Goal: Find specific page/section: Find specific page/section

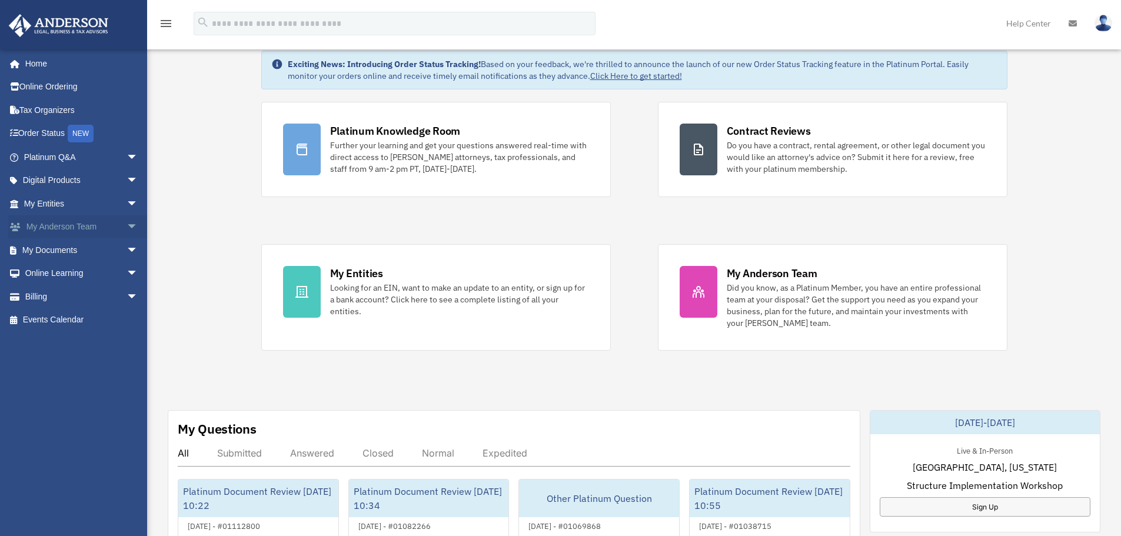
scroll to position [59, 0]
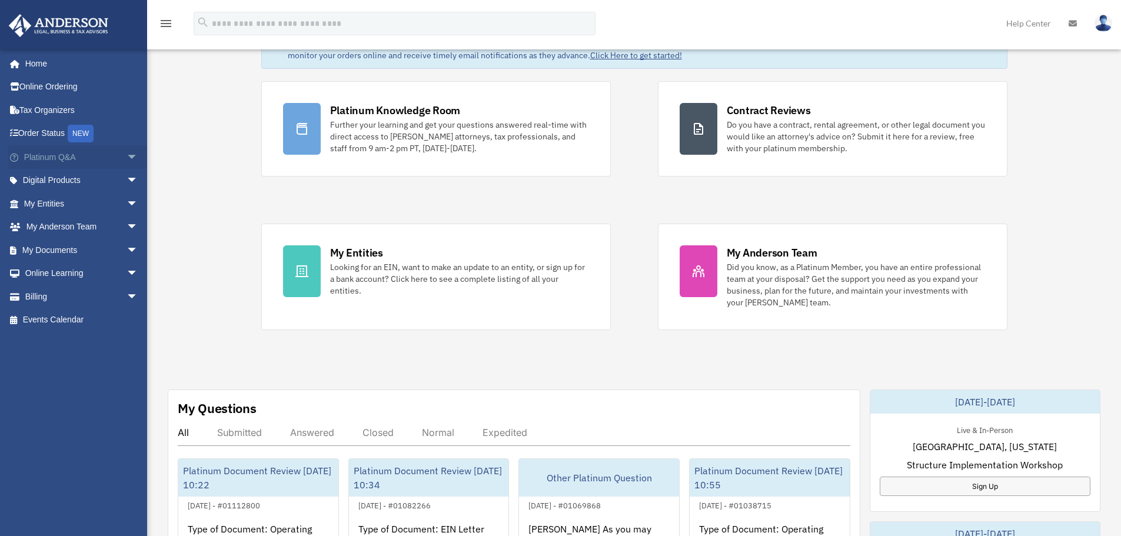
click at [127, 160] on span "arrow_drop_down" at bounding box center [139, 157] width 24 height 24
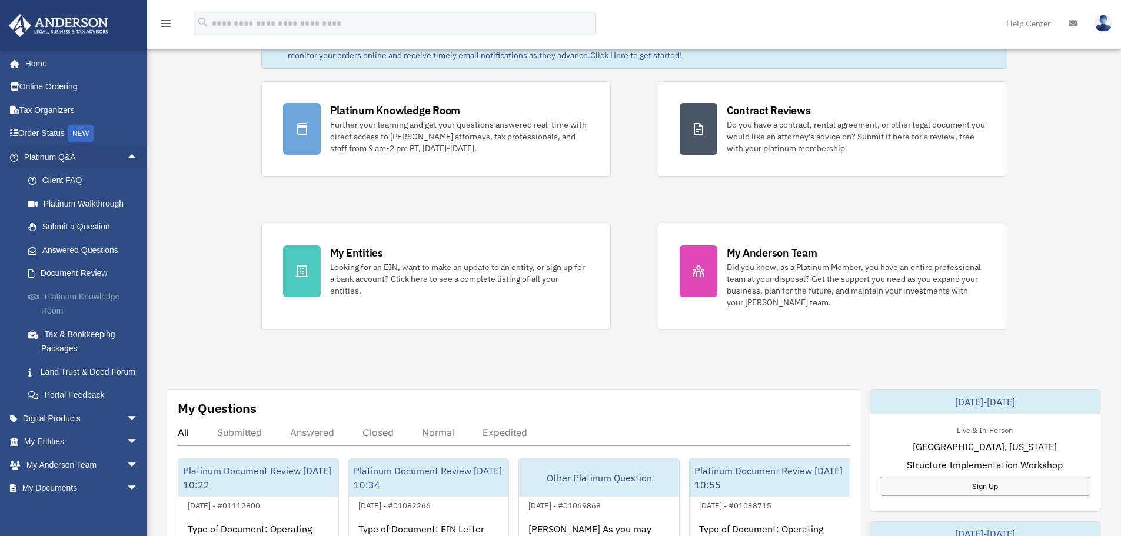
click at [69, 297] on link "Platinum Knowledge Room" at bounding box center [86, 304] width 140 height 38
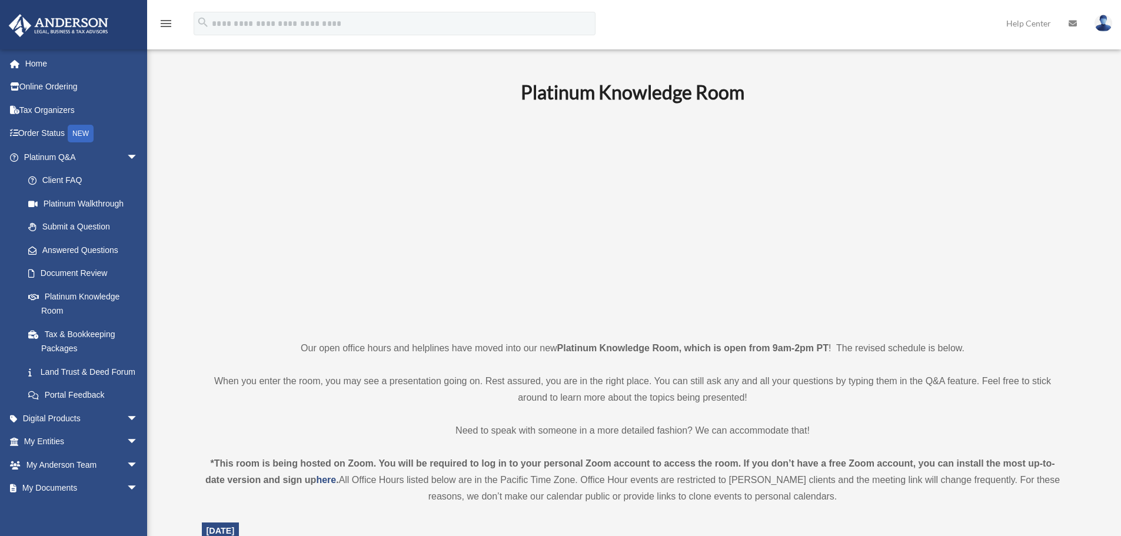
click at [596, 101] on b "Platinum Knowledge Room" at bounding box center [633, 92] width 224 height 23
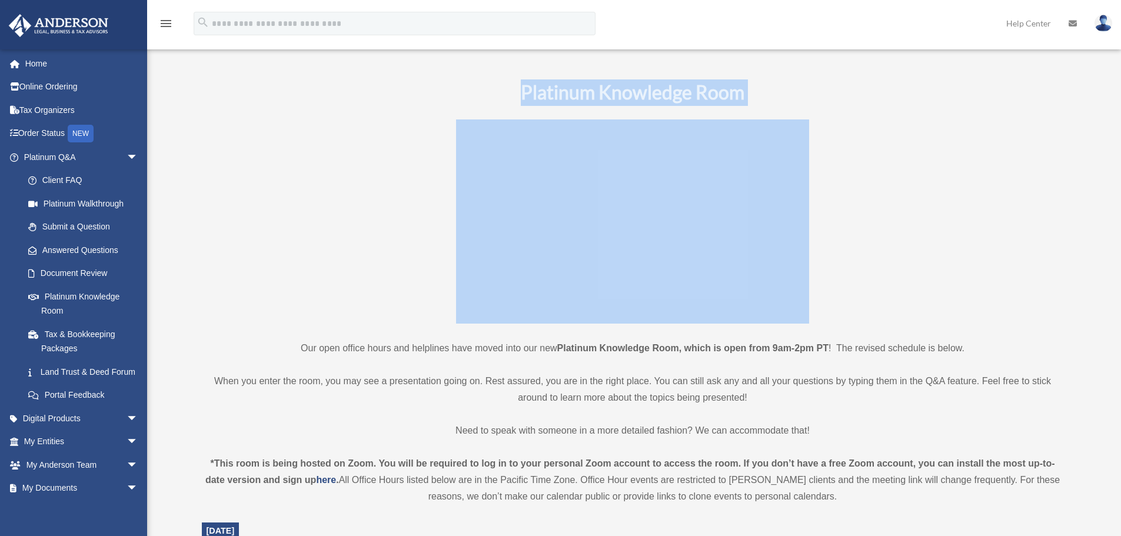
click at [596, 101] on b "Platinum Knowledge Room" at bounding box center [633, 92] width 224 height 23
click at [611, 96] on b "Platinum Knowledge Room" at bounding box center [633, 92] width 224 height 23
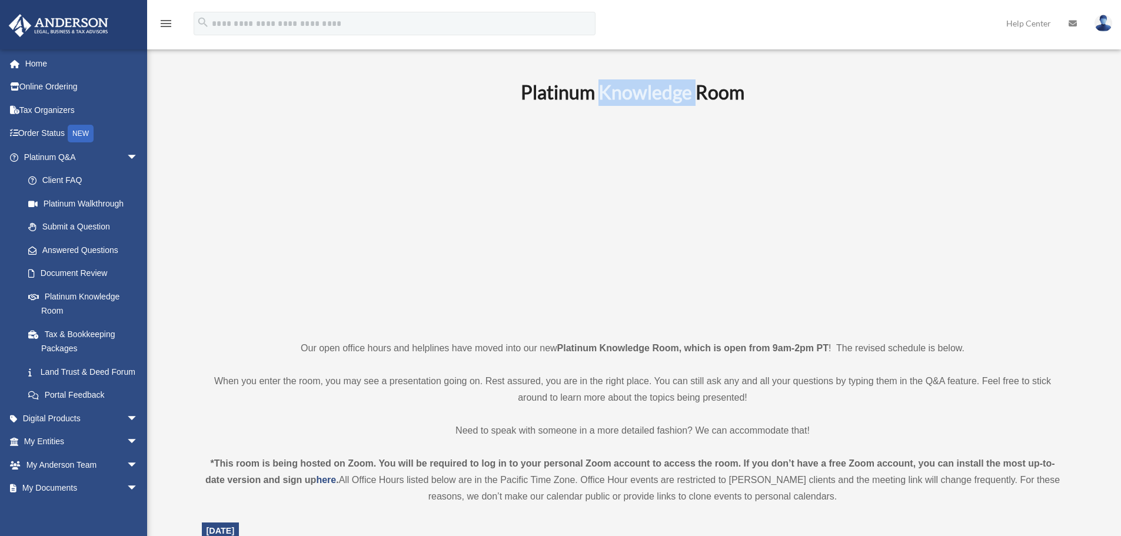
click at [611, 96] on b "Platinum Knowledge Room" at bounding box center [633, 92] width 224 height 23
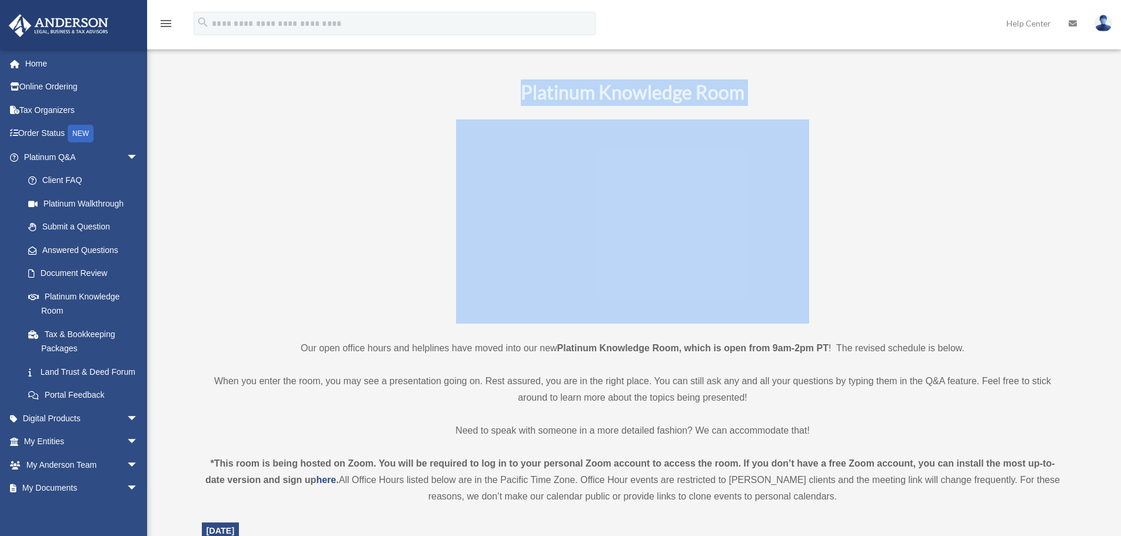
click at [611, 96] on b "Platinum Knowledge Room" at bounding box center [633, 92] width 224 height 23
click at [529, 84] on b "Platinum Knowledge Room" at bounding box center [633, 92] width 224 height 23
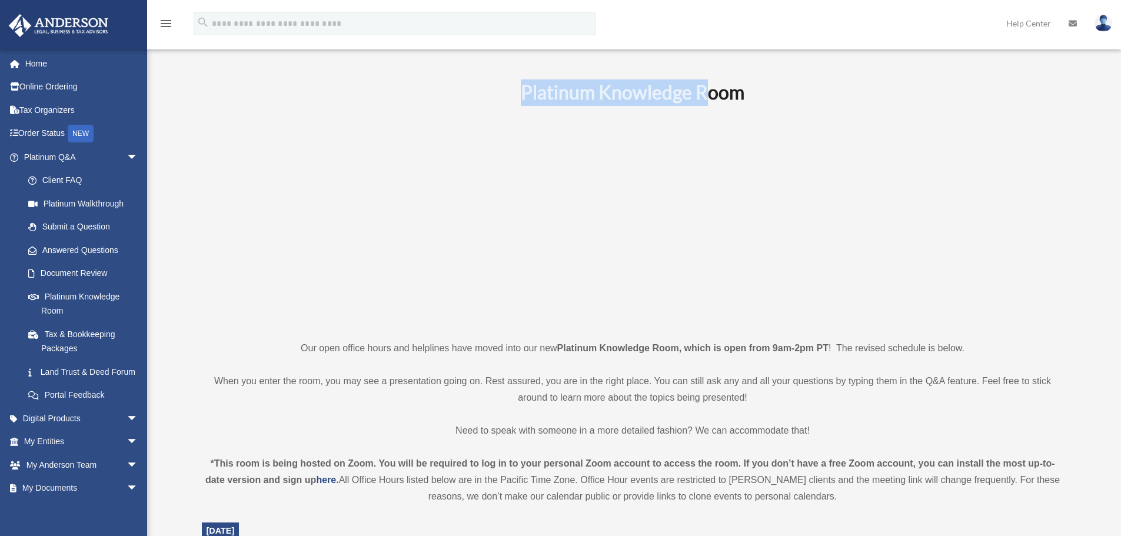
drag, startPoint x: 501, startPoint y: 85, endPoint x: 713, endPoint y: 94, distance: 212.7
click at [713, 94] on h1 "Platinum Knowledge Room" at bounding box center [633, 92] width 862 height 26
click at [640, 90] on b "Platinum Knowledge Room" at bounding box center [633, 92] width 224 height 23
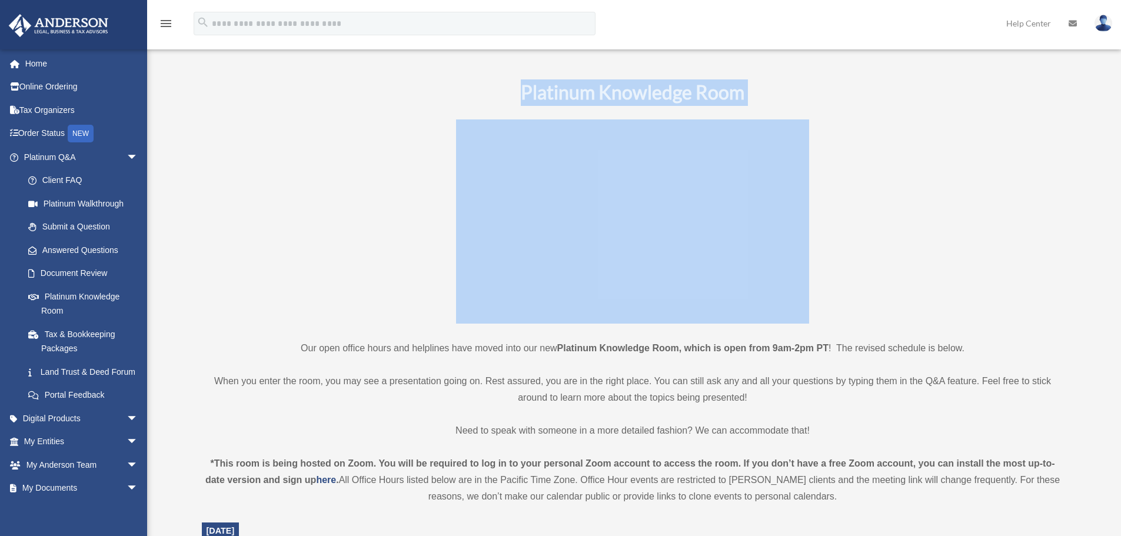
click at [640, 90] on b "Platinum Knowledge Room" at bounding box center [633, 92] width 224 height 23
click at [595, 90] on b "Platinum Knowledge Room" at bounding box center [633, 92] width 224 height 23
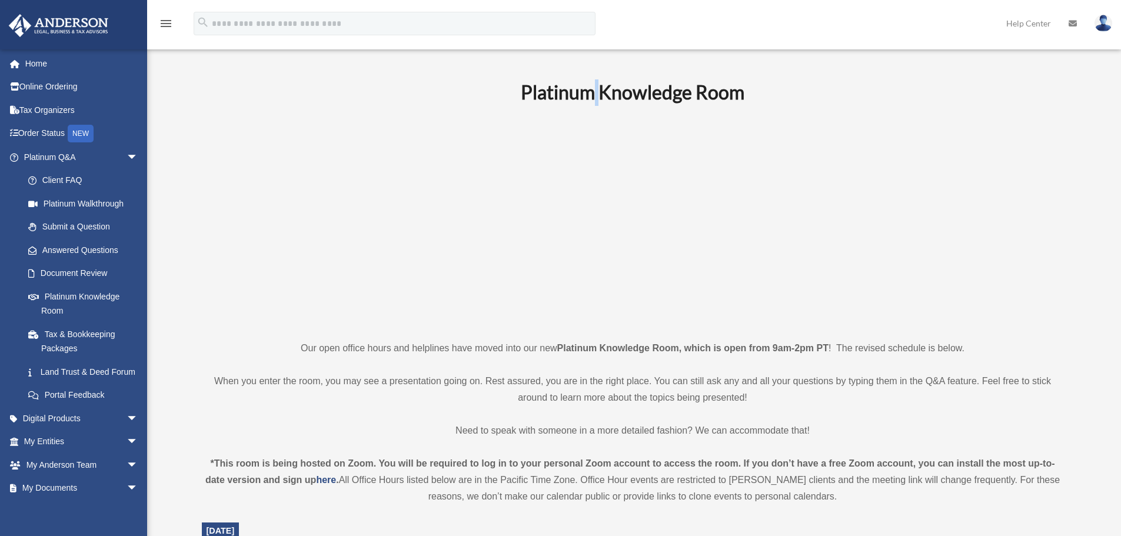
click at [595, 90] on b "Platinum Knowledge Room" at bounding box center [633, 92] width 224 height 23
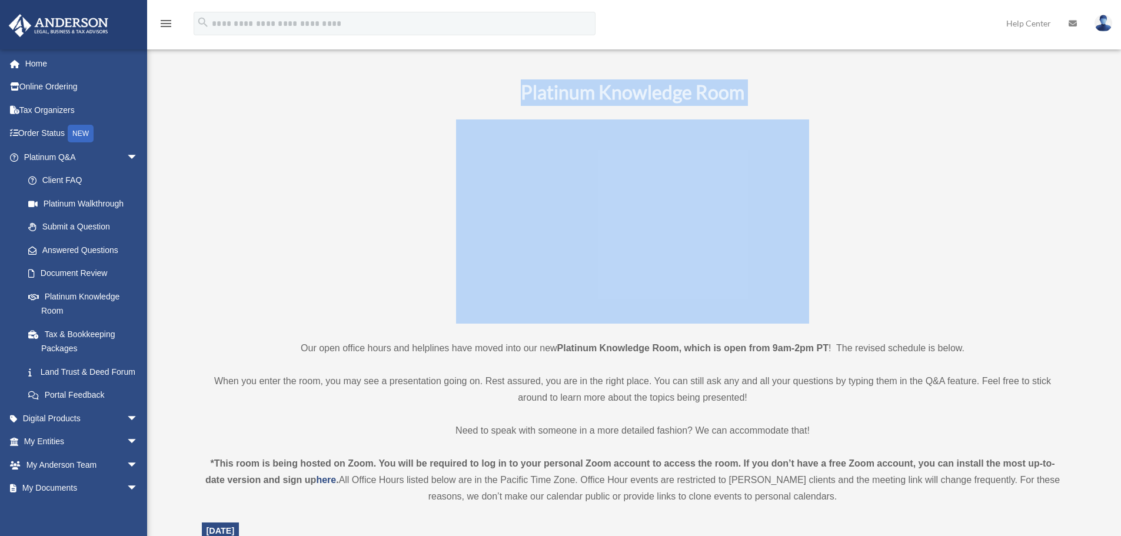
click at [595, 90] on b "Platinum Knowledge Room" at bounding box center [633, 92] width 224 height 23
click at [633, 89] on b "Platinum Knowledge Room" at bounding box center [633, 92] width 224 height 23
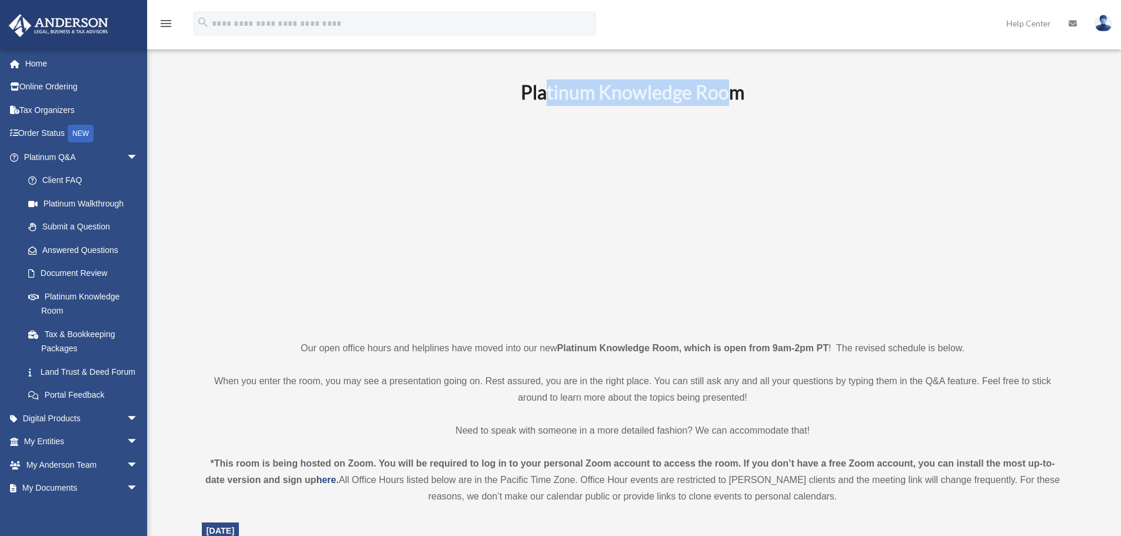
drag, startPoint x: 543, startPoint y: 89, endPoint x: 725, endPoint y: 89, distance: 182.5
click at [725, 89] on b "Platinum Knowledge Room" at bounding box center [633, 92] width 224 height 23
click at [725, 90] on b "Platinum Knowledge Room" at bounding box center [633, 92] width 224 height 23
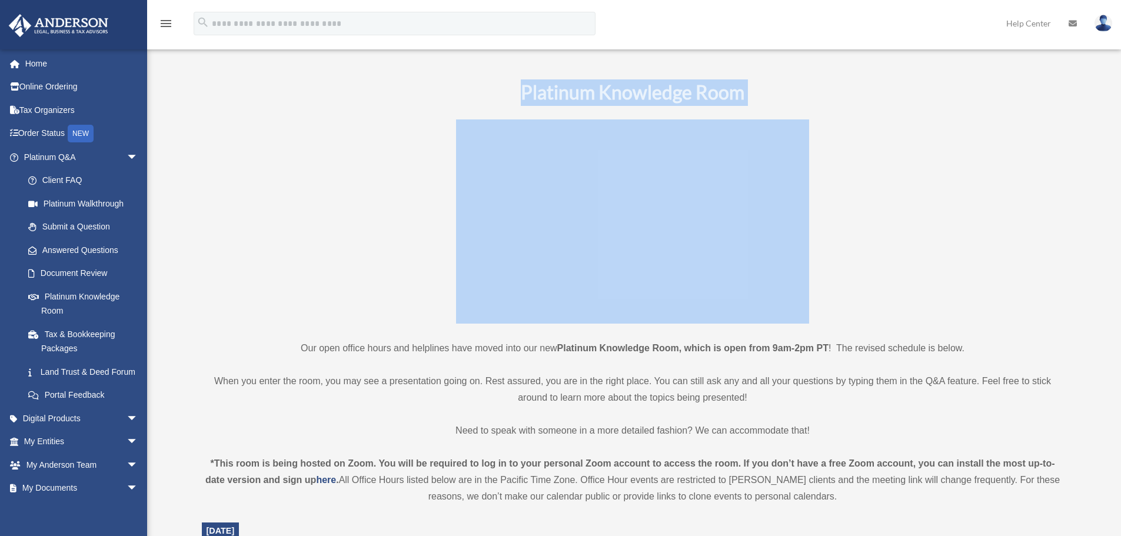
click at [725, 90] on b "Platinum Knowledge Room" at bounding box center [633, 92] width 224 height 23
click at [640, 87] on b "Platinum Knowledge Room" at bounding box center [633, 92] width 224 height 23
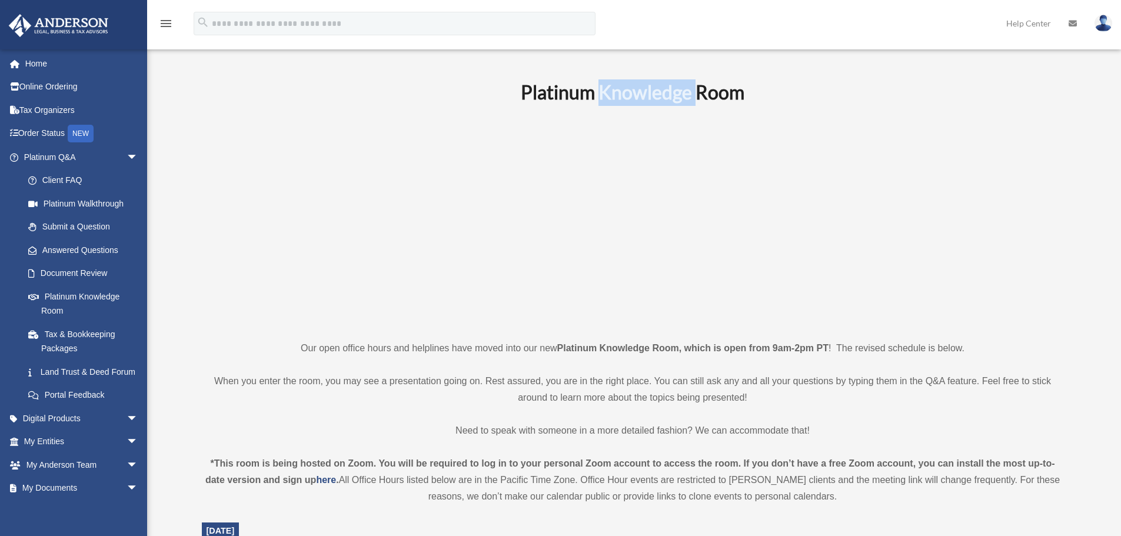
click at [640, 87] on b "Platinum Knowledge Room" at bounding box center [633, 92] width 224 height 23
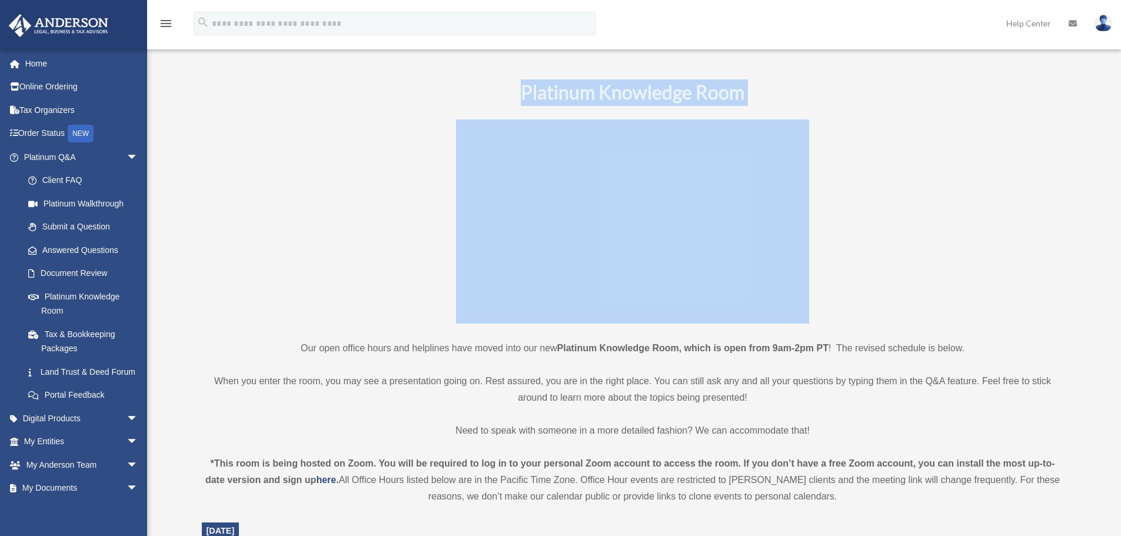
click at [640, 87] on b "Platinum Knowledge Room" at bounding box center [633, 92] width 224 height 23
click at [650, 89] on b "Platinum Knowledge Room" at bounding box center [633, 92] width 224 height 23
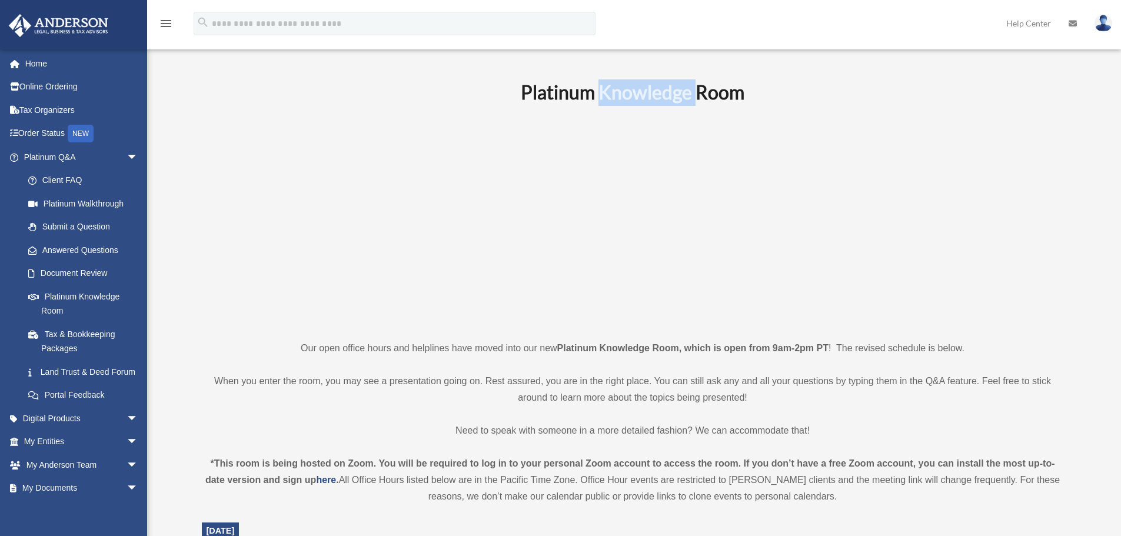
click at [650, 89] on b "Platinum Knowledge Room" at bounding box center [633, 92] width 224 height 23
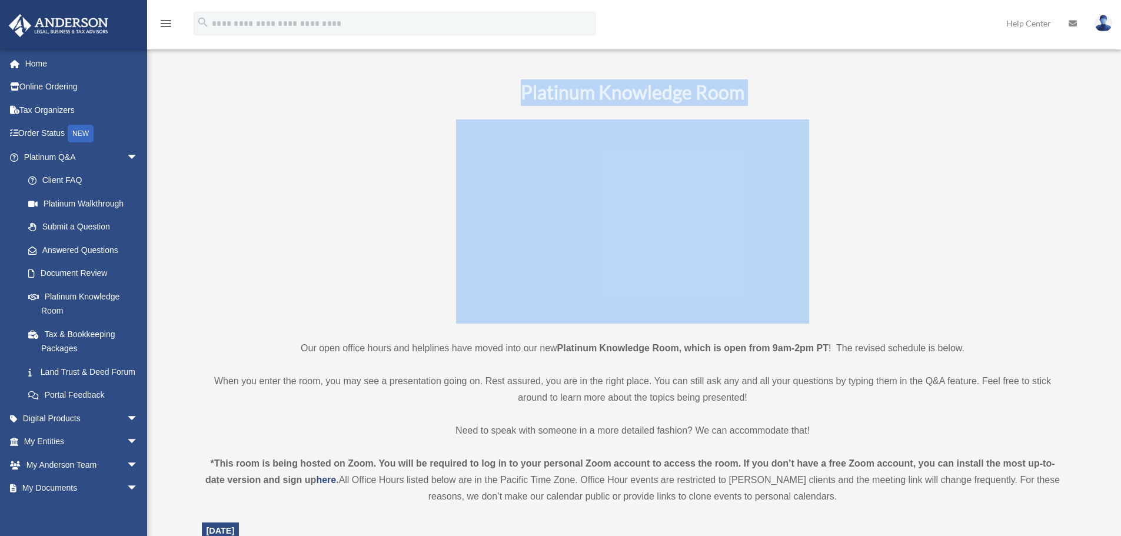
click at [650, 89] on b "Platinum Knowledge Room" at bounding box center [633, 92] width 224 height 23
click at [773, 99] on h1 "Platinum Knowledge Room" at bounding box center [633, 92] width 862 height 26
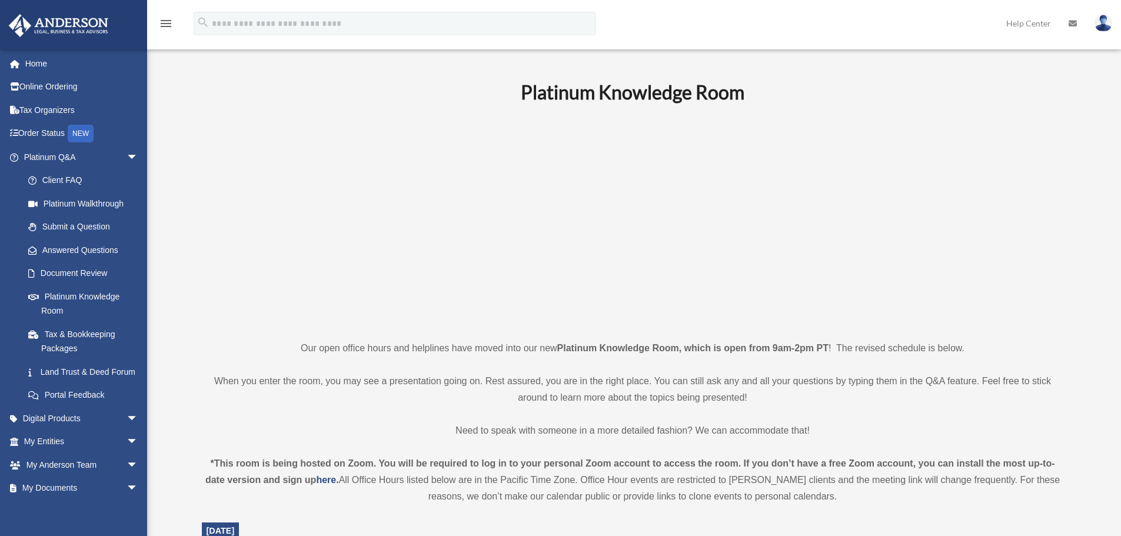
click at [662, 102] on b "Platinum Knowledge Room" at bounding box center [633, 92] width 224 height 23
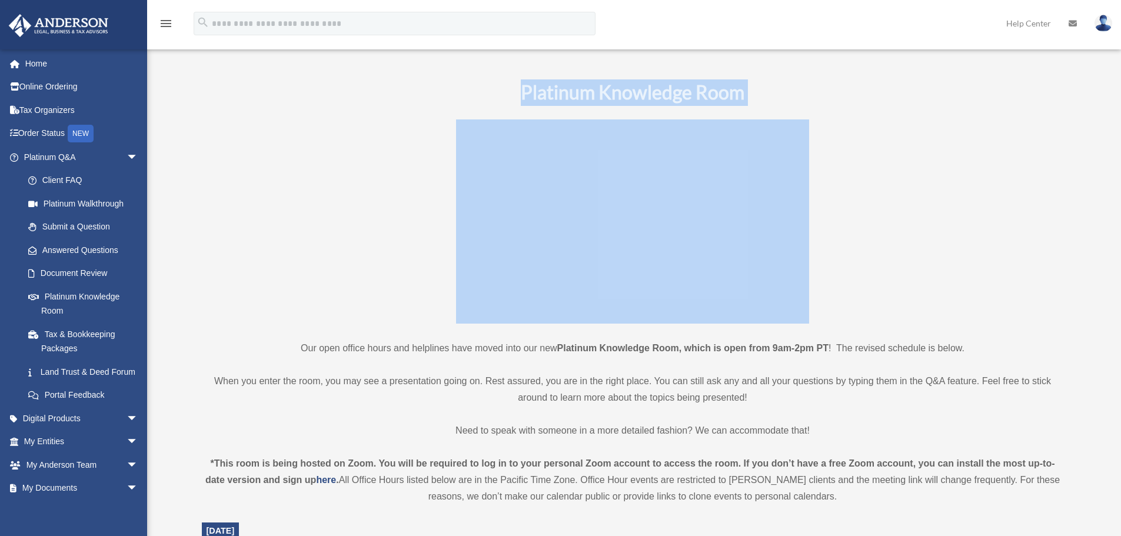
click at [662, 102] on b "Platinum Knowledge Room" at bounding box center [633, 92] width 224 height 23
click at [584, 105] on h1 "Platinum Knowledge Room" at bounding box center [633, 92] width 862 height 26
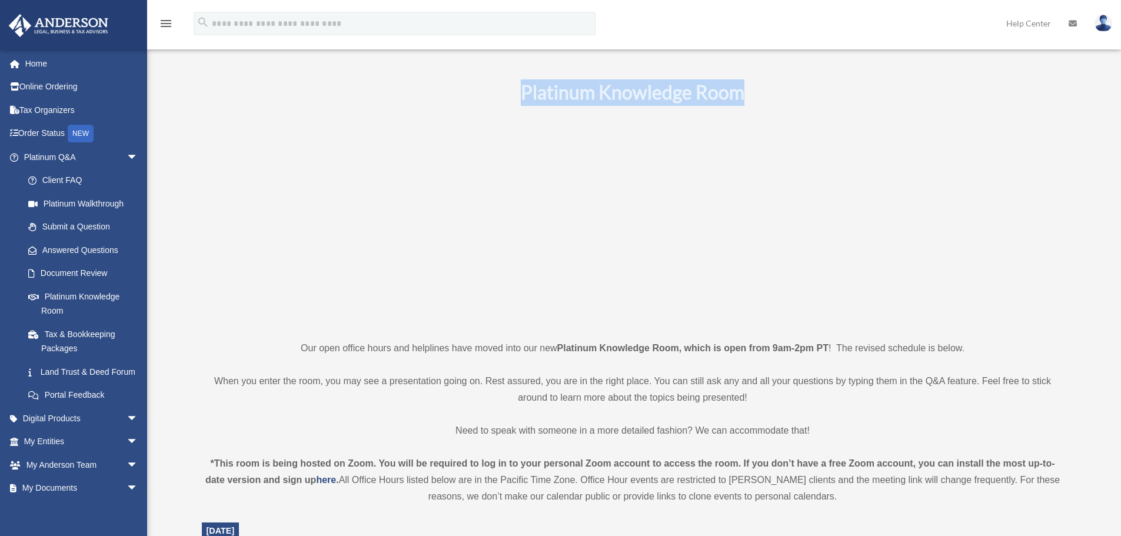
drag, startPoint x: 525, startPoint y: 97, endPoint x: 778, endPoint y: 103, distance: 253.8
click at [778, 103] on h1 "Platinum Knowledge Room" at bounding box center [633, 92] width 862 height 26
click at [636, 98] on b "Platinum Knowledge Room" at bounding box center [633, 92] width 224 height 23
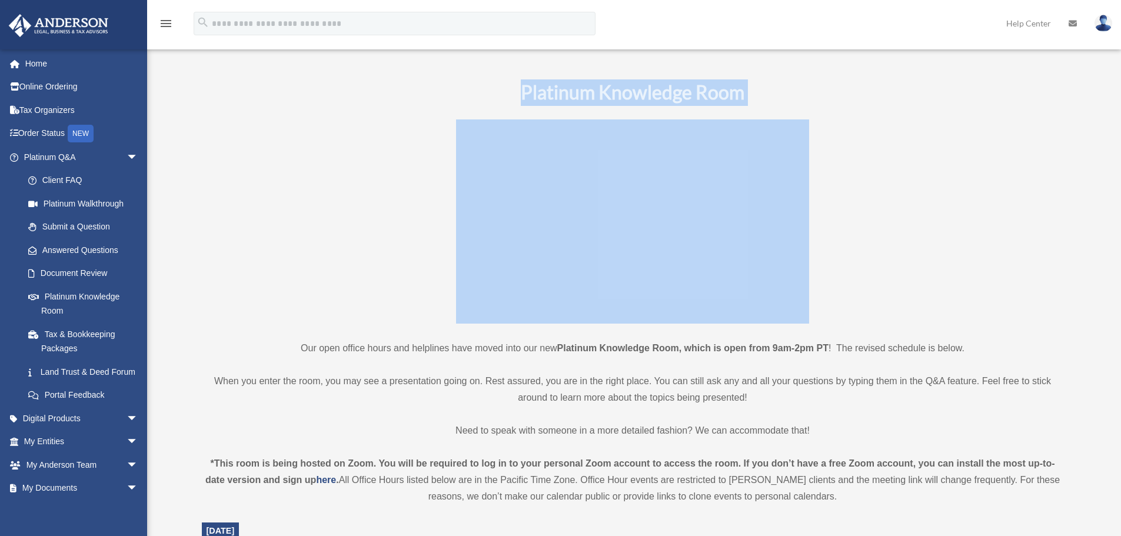
click at [636, 98] on b "Platinum Knowledge Room" at bounding box center [633, 92] width 224 height 23
click at [499, 89] on h1 "Platinum Knowledge Room" at bounding box center [633, 92] width 862 height 26
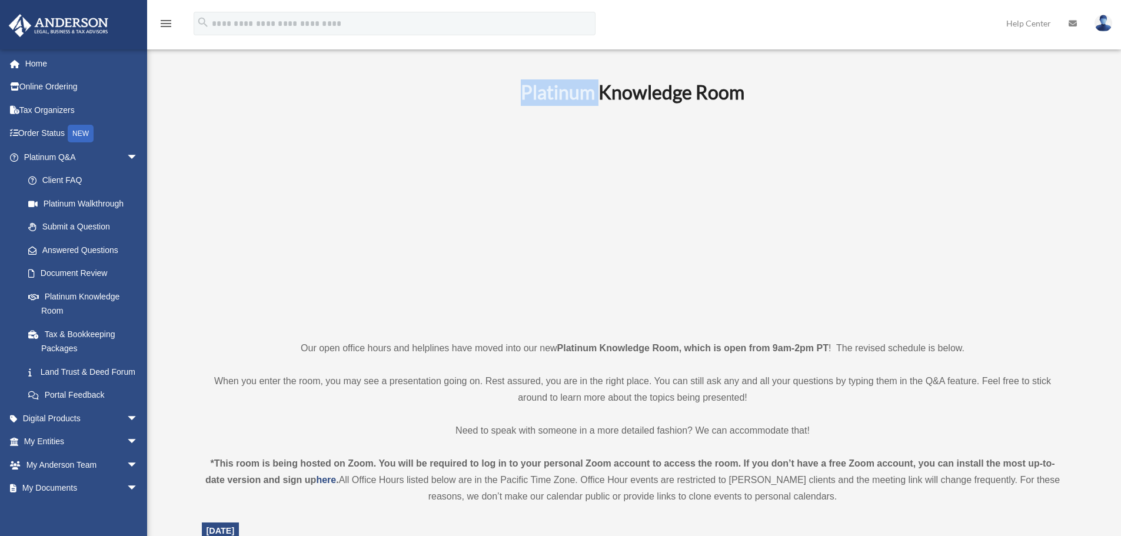
click at [499, 89] on h1 "Platinum Knowledge Room" at bounding box center [633, 92] width 862 height 26
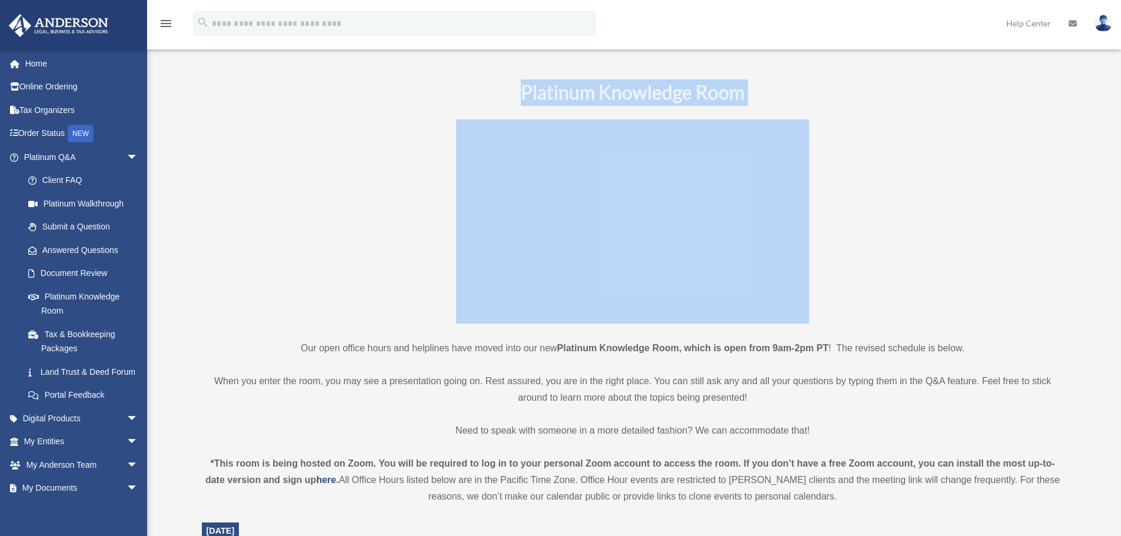
click at [499, 89] on h1 "Platinum Knowledge Room" at bounding box center [633, 92] width 862 height 26
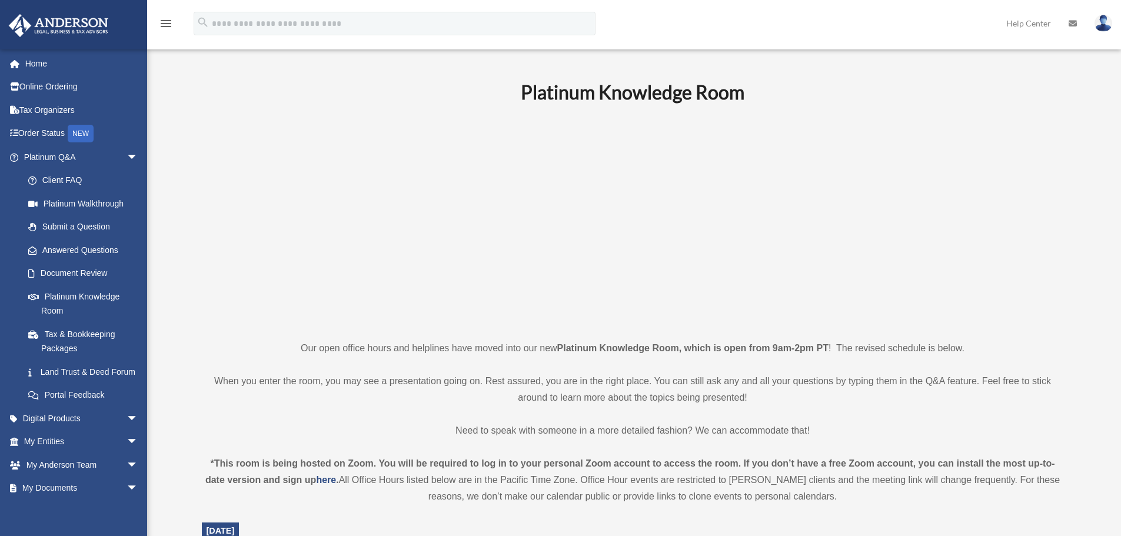
click at [769, 353] on strong "Platinum Knowledge Room, which is open from 9am-2pm PT" at bounding box center [692, 348] width 271 height 10
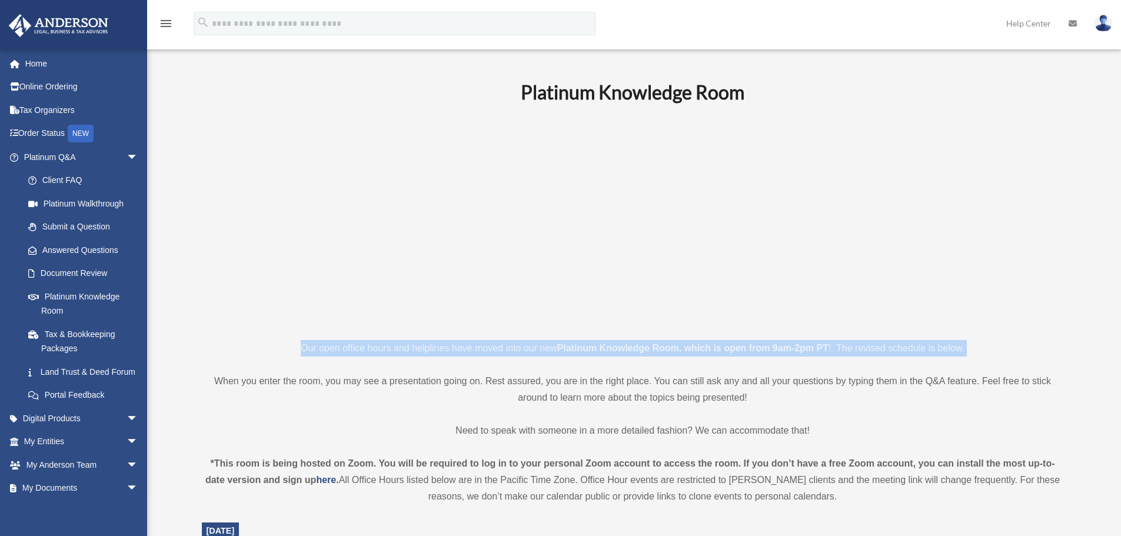
click at [769, 353] on strong "Platinum Knowledge Room, which is open from 9am-2pm PT" at bounding box center [692, 348] width 271 height 10
click at [812, 346] on strong "Platinum Knowledge Room, which is open from 9am-2pm PT" at bounding box center [692, 348] width 271 height 10
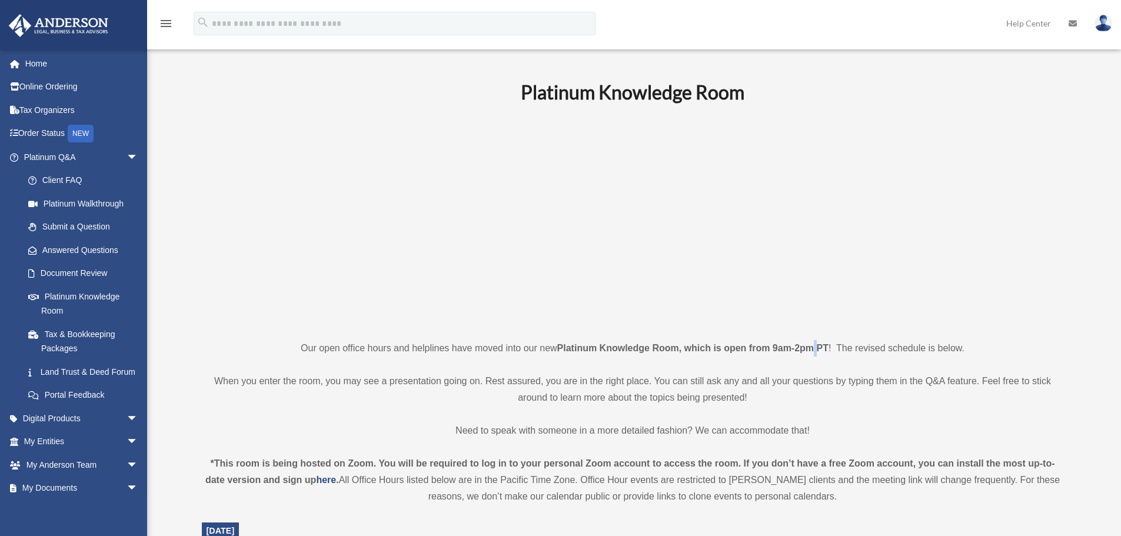
click at [812, 346] on strong "Platinum Knowledge Room, which is open from 9am-2pm PT" at bounding box center [692, 348] width 271 height 10
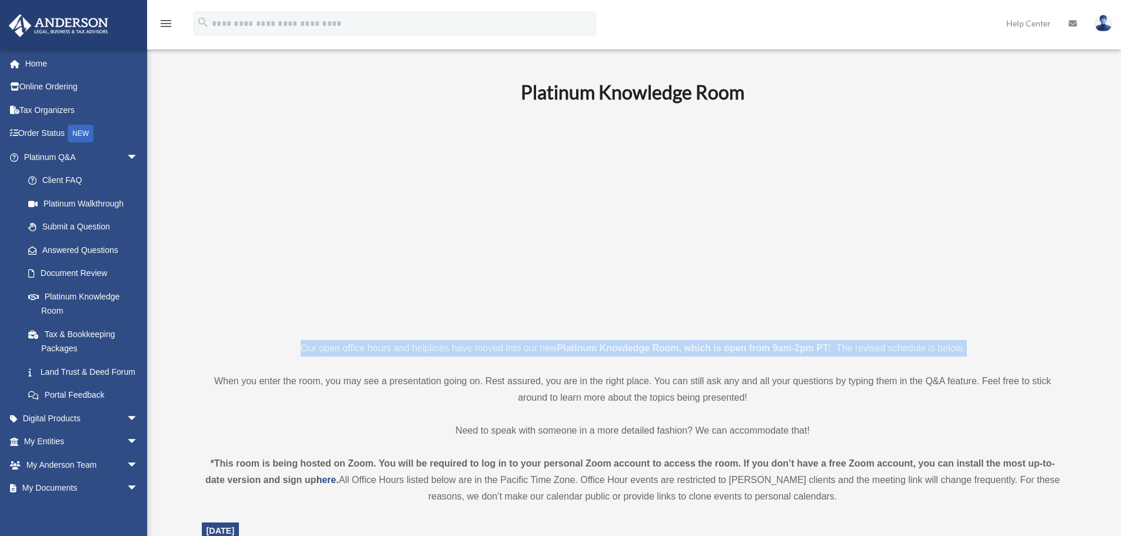
click at [812, 346] on strong "Platinum Knowledge Room, which is open from 9am-2pm PT" at bounding box center [692, 348] width 271 height 10
click at [749, 345] on strong "Platinum Knowledge Room, which is open from 9am-2pm PT" at bounding box center [692, 348] width 271 height 10
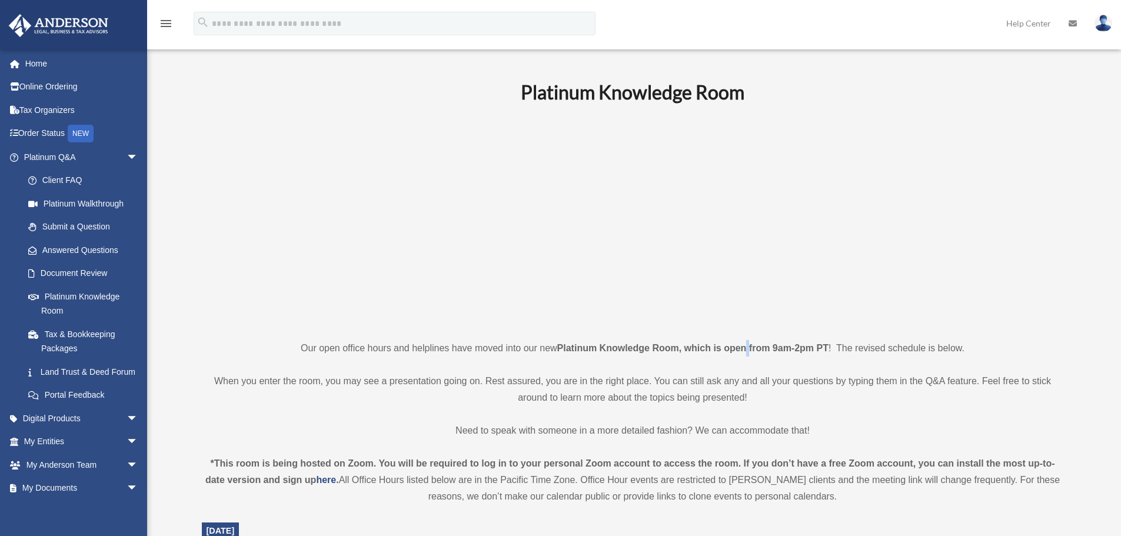
click at [749, 345] on strong "Platinum Knowledge Room, which is open from 9am-2pm PT" at bounding box center [692, 348] width 271 height 10
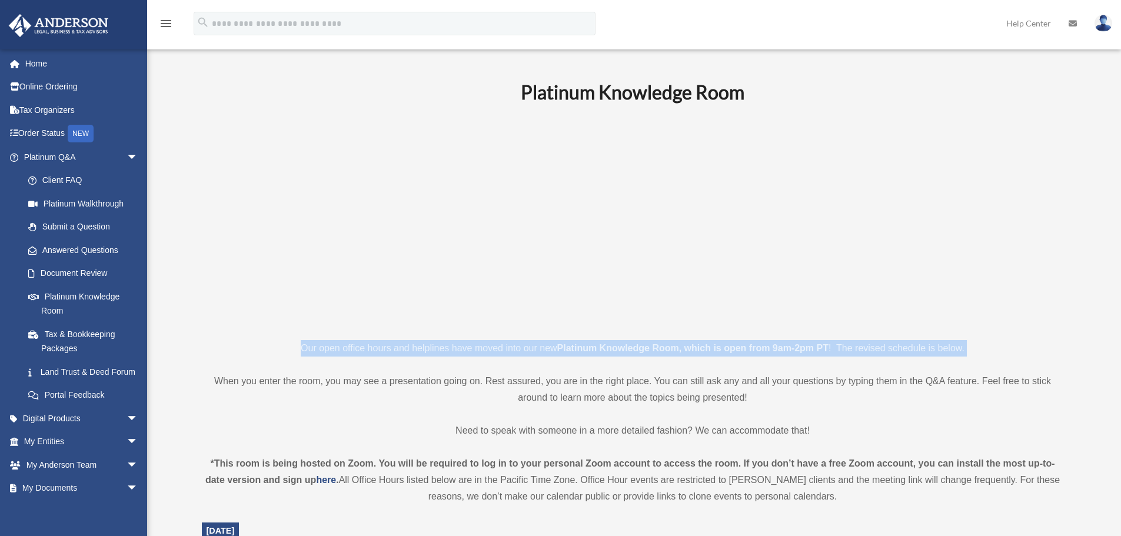
click at [749, 345] on strong "Platinum Knowledge Room, which is open from 9am-2pm PT" at bounding box center [692, 348] width 271 height 10
click at [785, 348] on strong "Platinum Knowledge Room, which is open from 9am-2pm PT" at bounding box center [692, 348] width 271 height 10
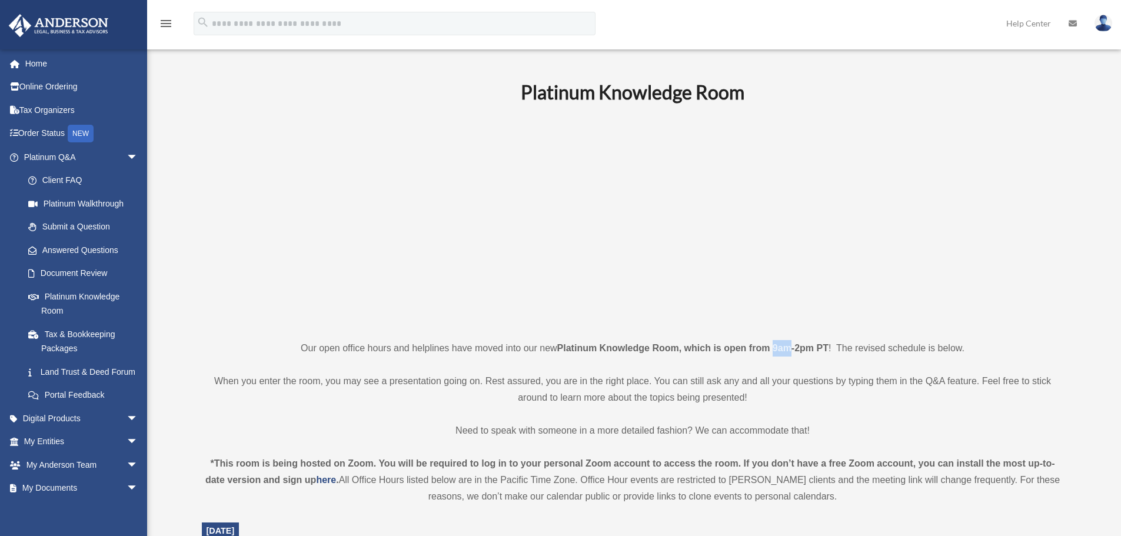
click at [785, 348] on strong "Platinum Knowledge Room, which is open from 9am-2pm PT" at bounding box center [692, 348] width 271 height 10
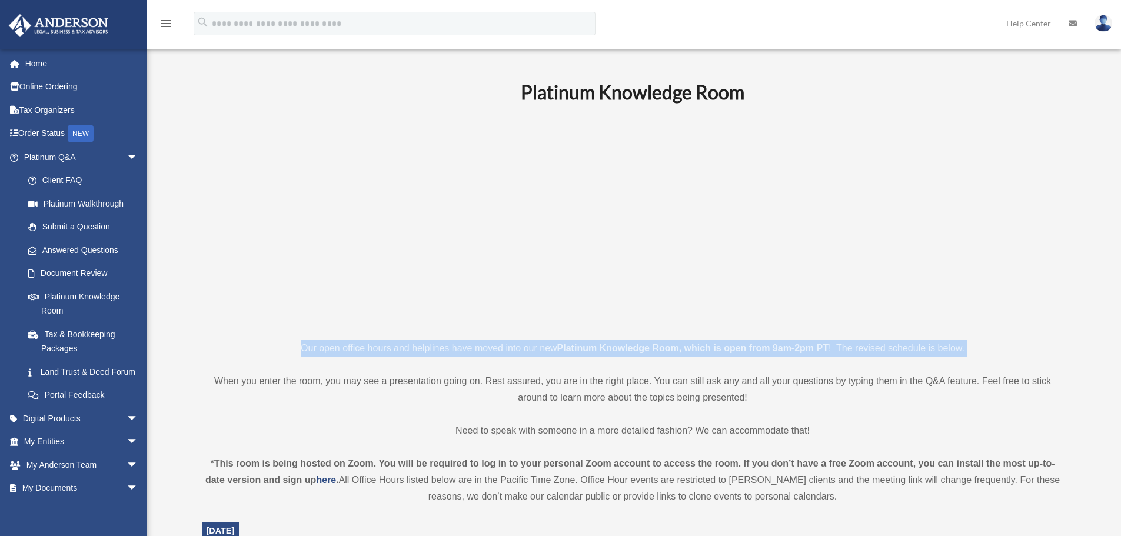
click at [785, 348] on strong "Platinum Knowledge Room, which is open from 9am-2pm PT" at bounding box center [692, 348] width 271 height 10
click at [746, 348] on strong "Platinum Knowledge Room, which is open from 9am-2pm PT" at bounding box center [692, 348] width 271 height 10
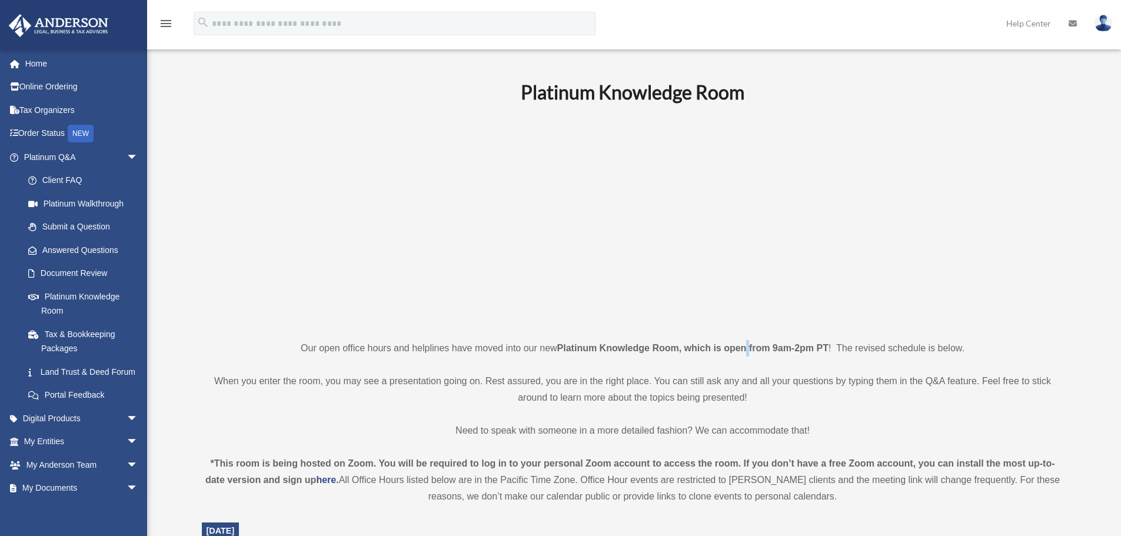
click at [746, 348] on strong "Platinum Knowledge Room, which is open from 9am-2pm PT" at bounding box center [692, 348] width 271 height 10
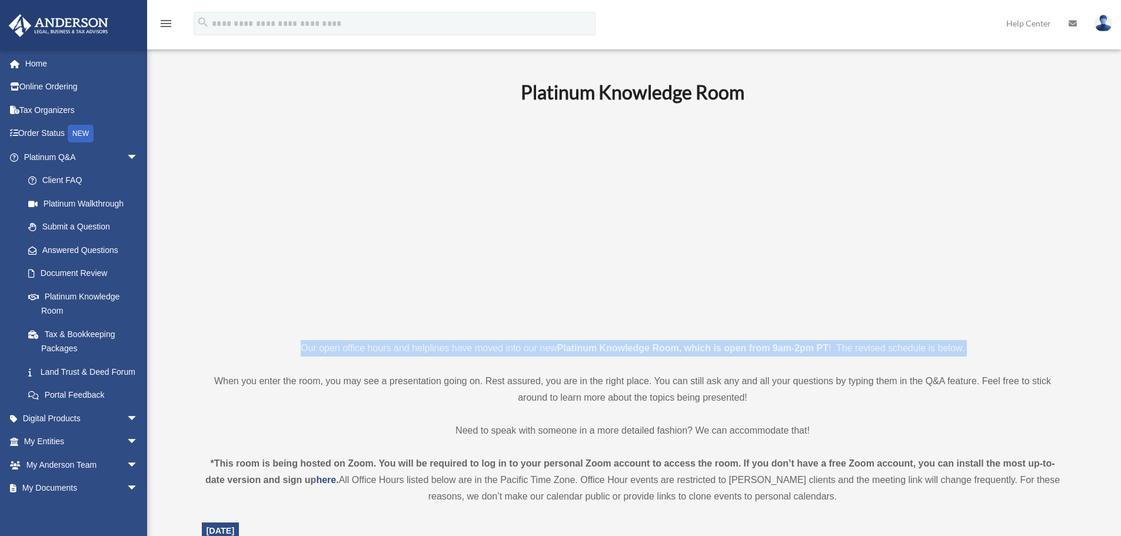
click at [746, 348] on strong "Platinum Knowledge Room, which is open from 9am-2pm PT" at bounding box center [692, 348] width 271 height 10
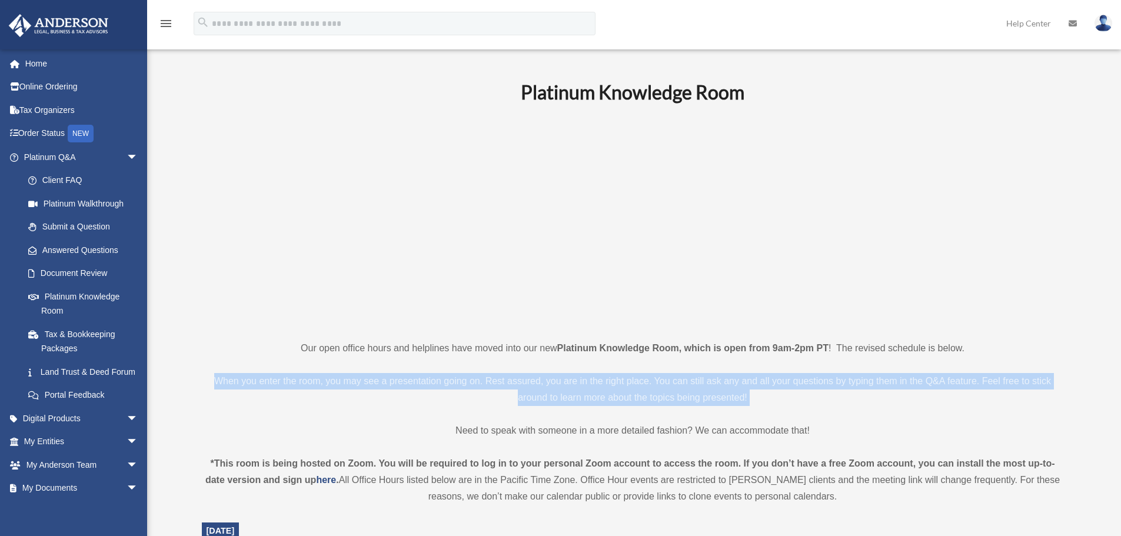
click at [447, 379] on p "When you enter the room, you may see a presentation going on. Rest assured, you…" at bounding box center [633, 389] width 862 height 33
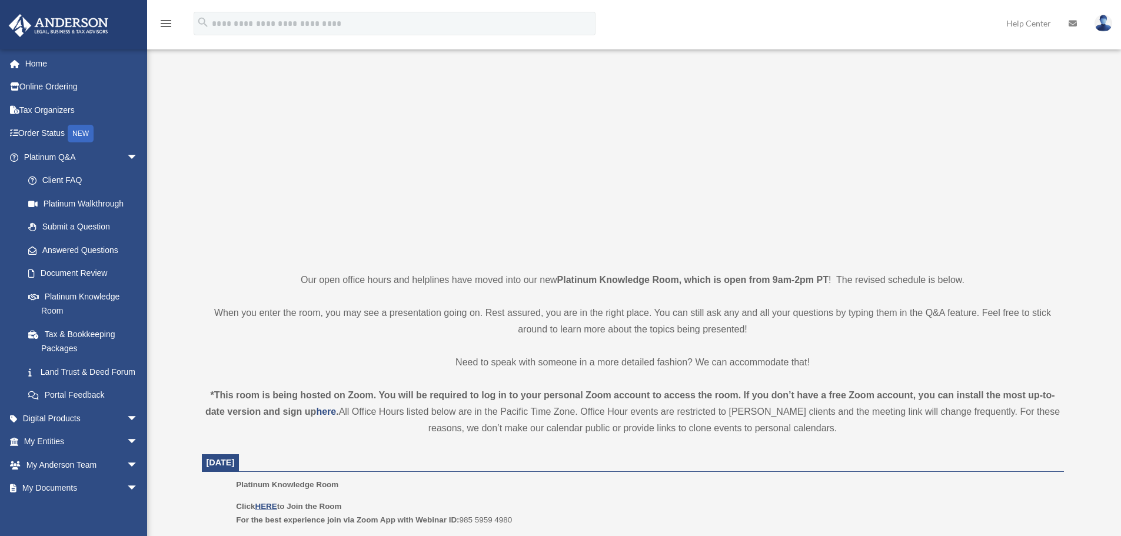
scroll to position [177, 0]
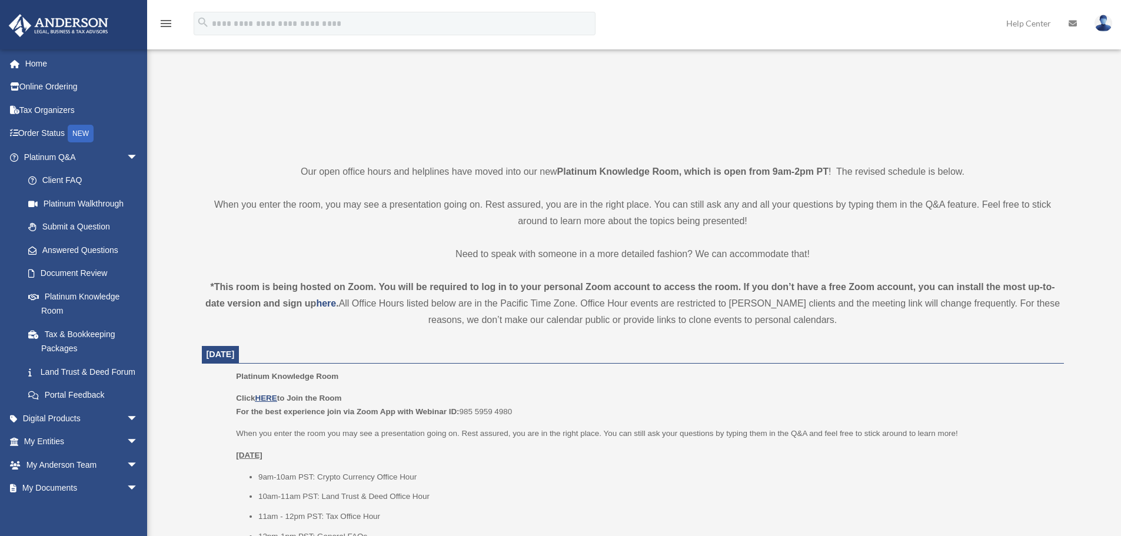
click at [526, 293] on div "*This room is being hosted on Zoom. You will be required to log in to your pers…" at bounding box center [633, 303] width 862 height 49
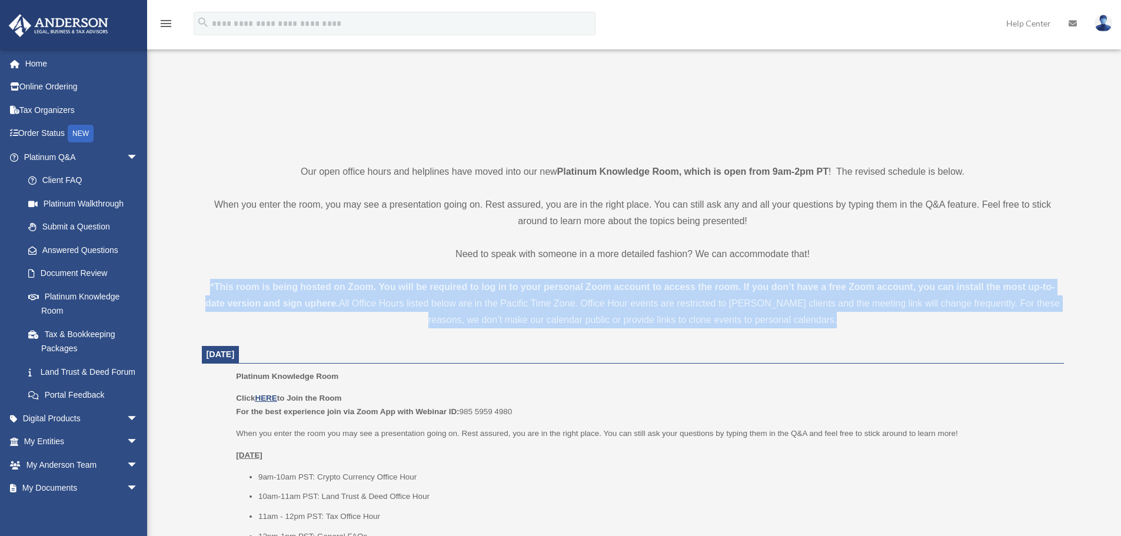
click at [526, 293] on div "*This room is being hosted on Zoom. You will be required to log in to your pers…" at bounding box center [633, 303] width 862 height 49
click at [417, 280] on div "*This room is being hosted on Zoom. You will be required to log in to your pers…" at bounding box center [633, 303] width 862 height 49
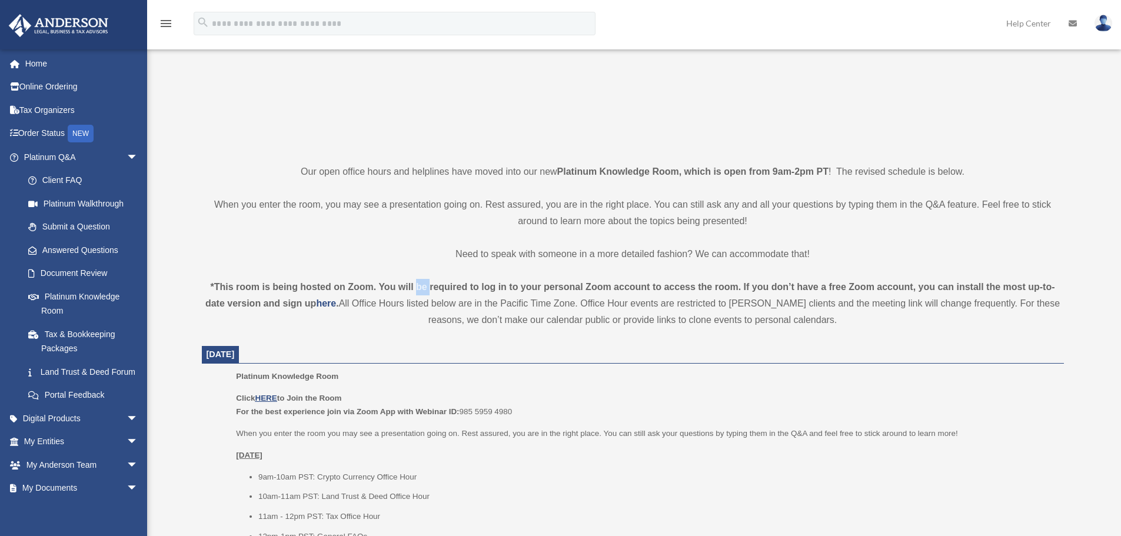
click at [417, 280] on div "*This room is being hosted on Zoom. You will be required to log in to your pers…" at bounding box center [633, 303] width 862 height 49
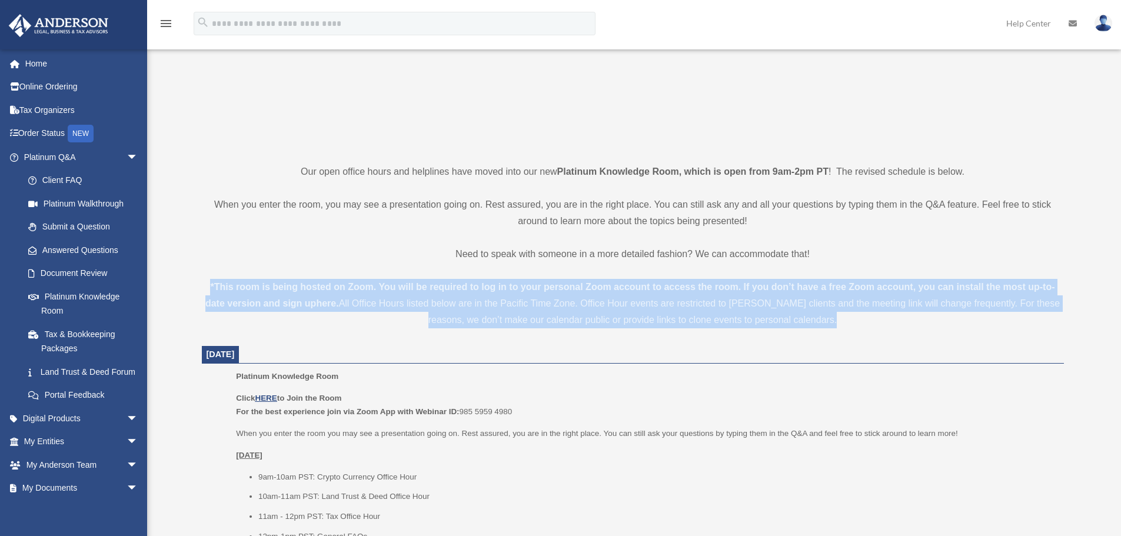
click at [417, 280] on div "*This room is being hosted on Zoom. You will be required to log in to your pers…" at bounding box center [633, 303] width 862 height 49
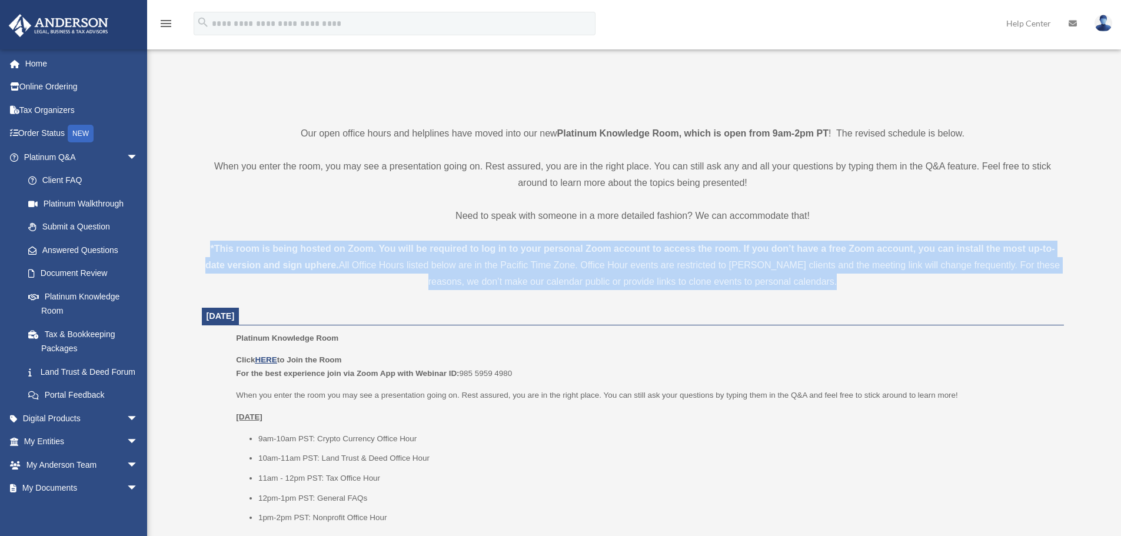
scroll to position [235, 0]
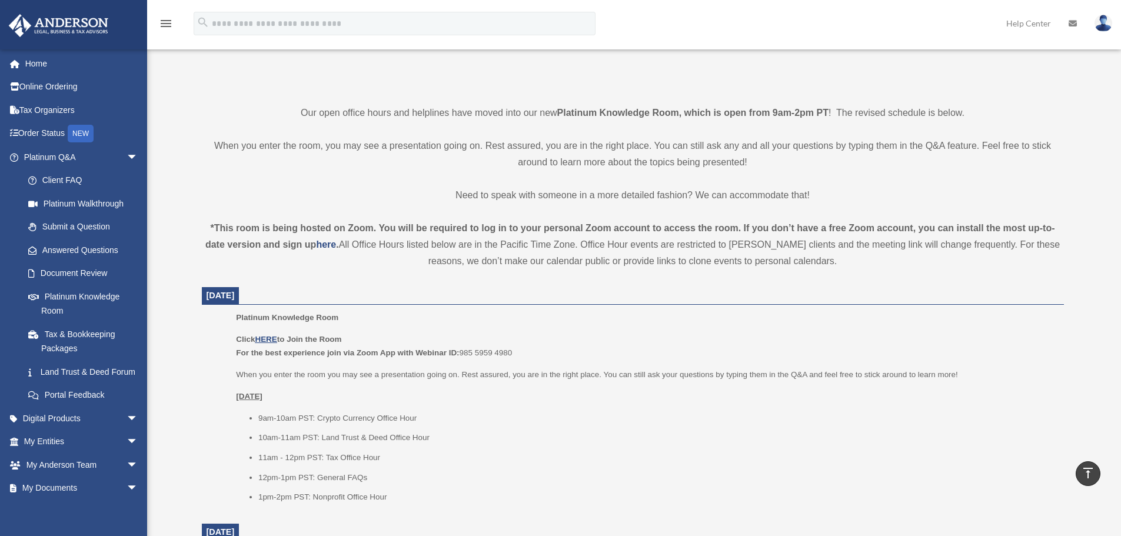
click at [410, 370] on p "When you enter the room you may see a presentation going on. Rest assured, you …" at bounding box center [645, 375] width 819 height 14
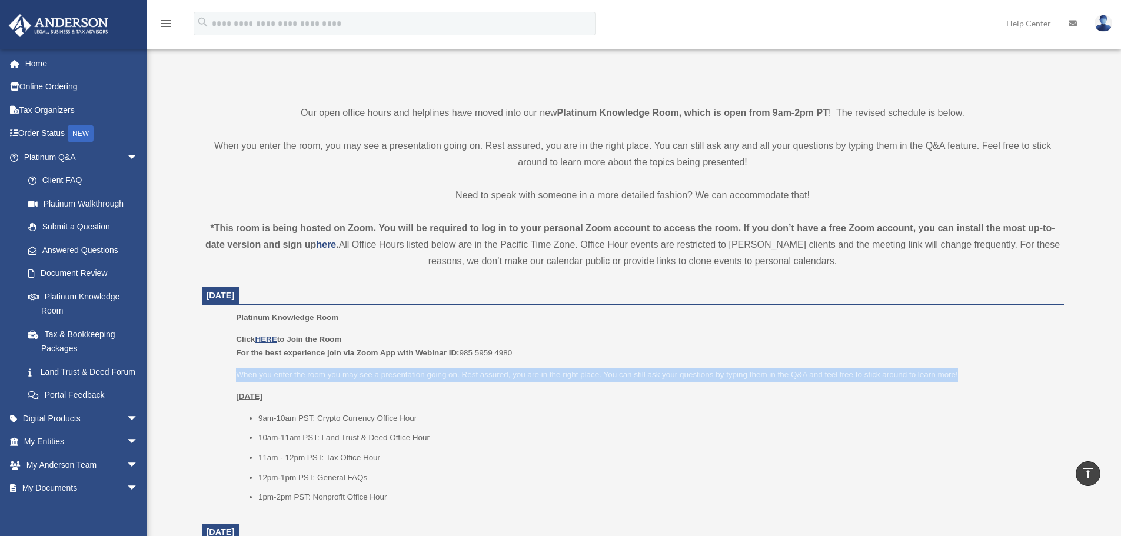
click at [410, 370] on p "When you enter the room you may see a presentation going on. Rest assured, you …" at bounding box center [645, 375] width 819 height 14
click at [351, 371] on p "When you enter the room you may see a presentation going on. Rest assured, you …" at bounding box center [645, 375] width 819 height 14
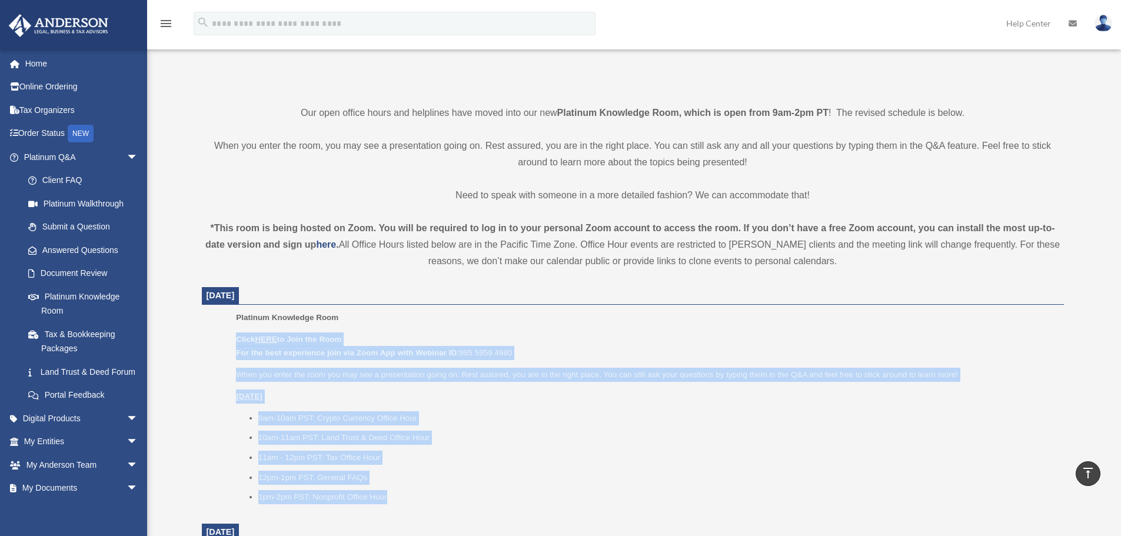
drag, startPoint x: 438, startPoint y: 505, endPoint x: 227, endPoint y: 329, distance: 274.7
click at [227, 330] on ul "Platinum Knowledge Room Click HERE to Join the Room For the best experience joi…" at bounding box center [633, 411] width 846 height 201
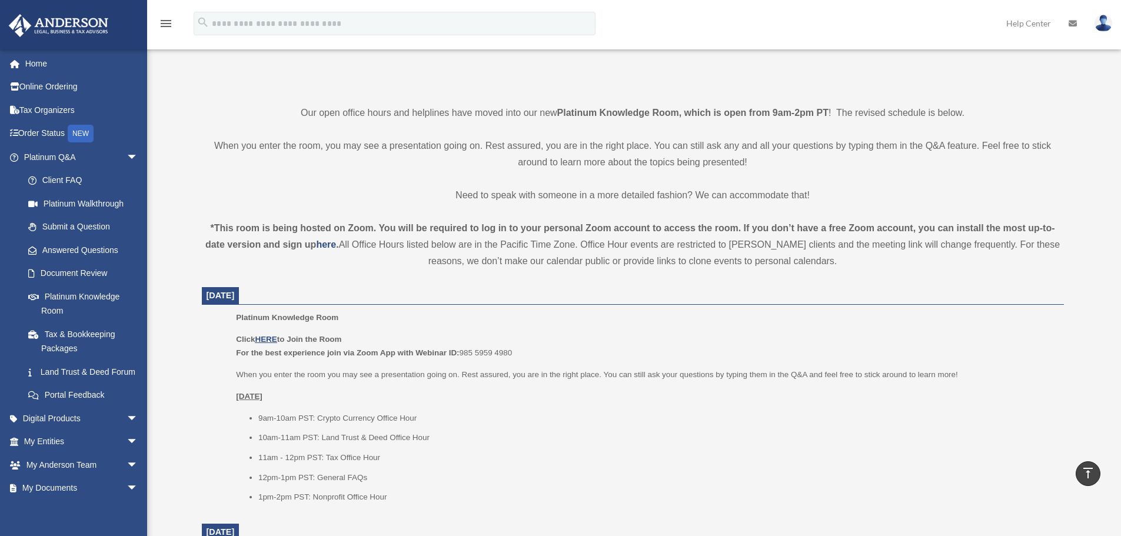
click at [226, 323] on ul "Platinum Knowledge Room Click HERE to Join the Room For the best experience joi…" at bounding box center [633, 411] width 846 height 201
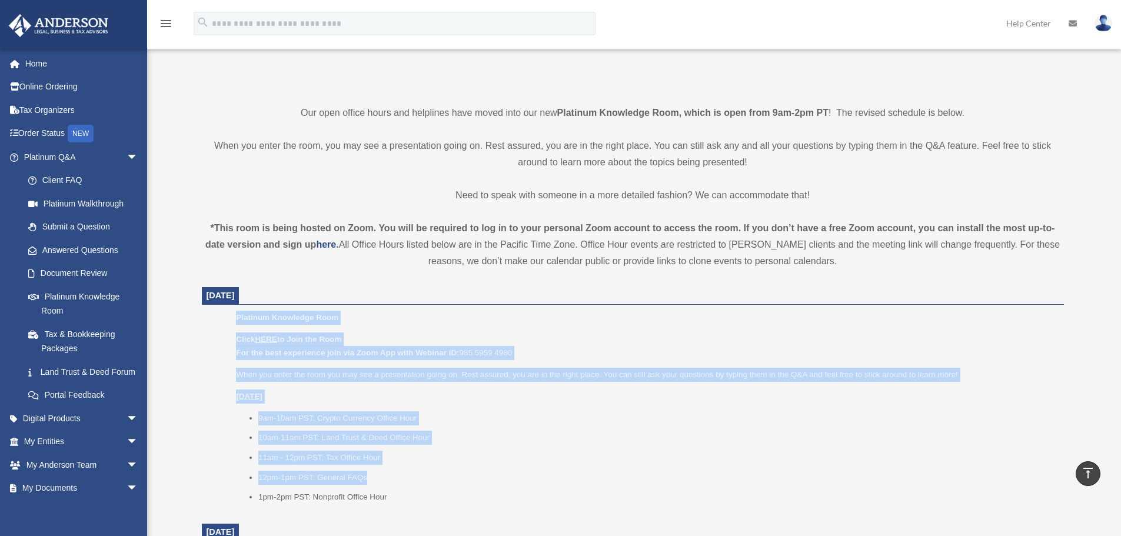
drag, startPoint x: 233, startPoint y: 316, endPoint x: 407, endPoint y: 491, distance: 247.7
click at [404, 489] on ul "Platinum Knowledge Room Click HERE to Join the Room For the best experience joi…" at bounding box center [633, 411] width 846 height 201
click at [407, 491] on li "1pm-2pm PST: Nonprofit Office Hour" at bounding box center [657, 497] width 798 height 14
drag, startPoint x: 419, startPoint y: 495, endPoint x: 209, endPoint y: 304, distance: 283.4
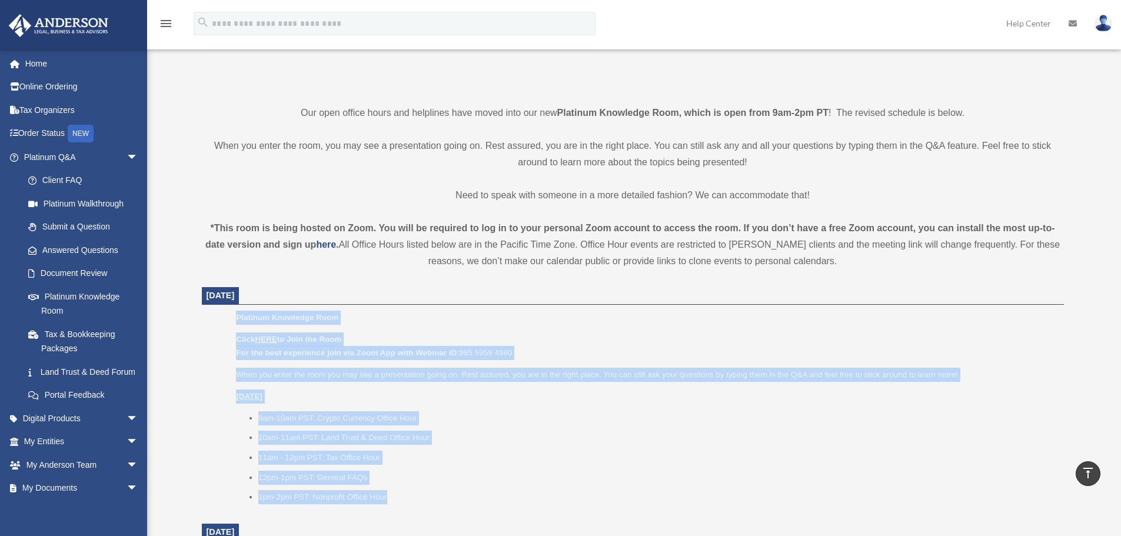
click at [209, 304] on dt "[DATE]" at bounding box center [633, 296] width 862 height 18
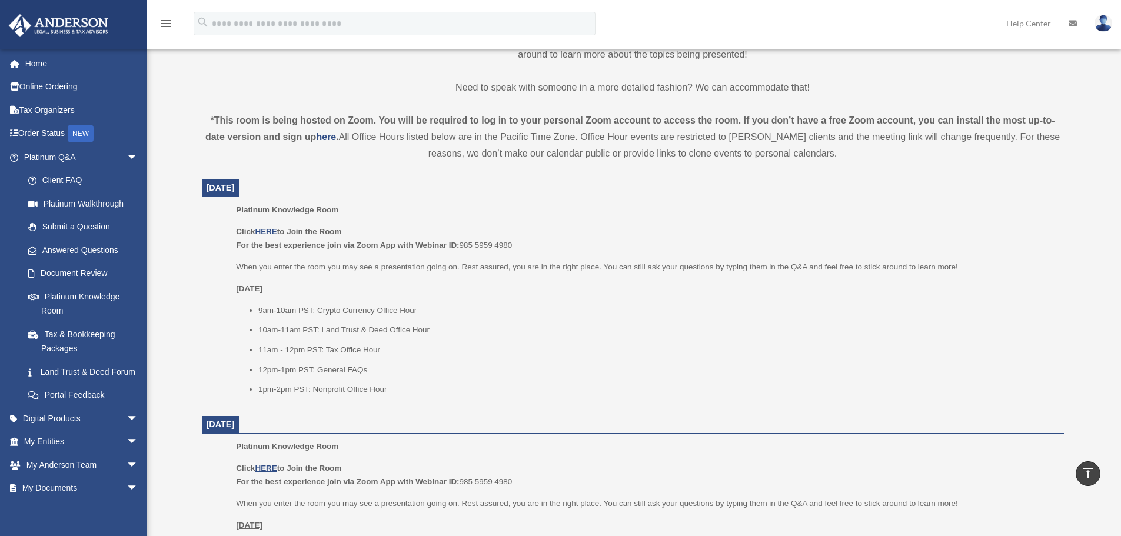
scroll to position [353, 0]
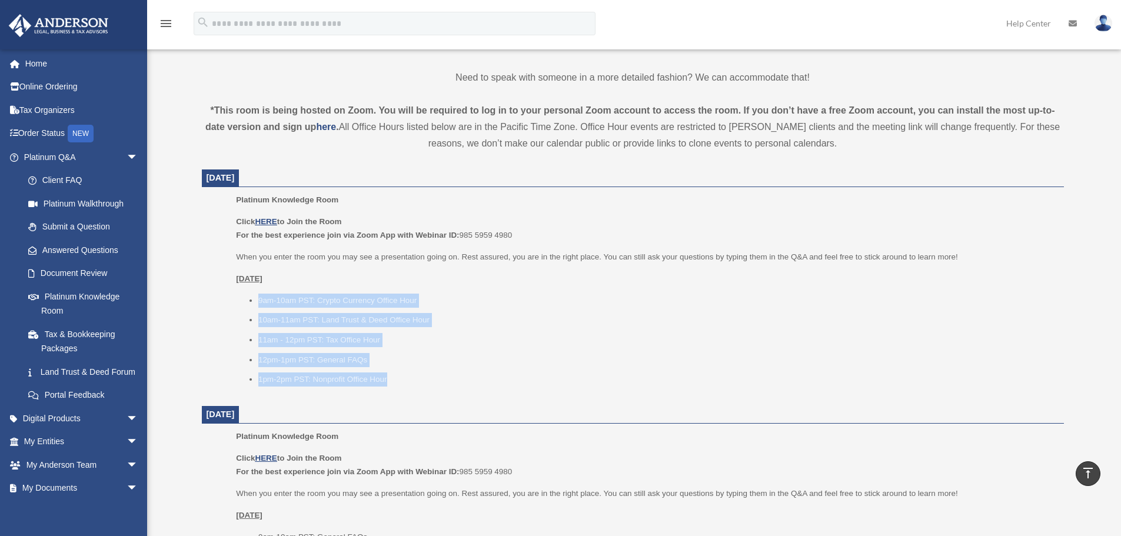
drag, startPoint x: 310, startPoint y: 314, endPoint x: 399, endPoint y: 384, distance: 113.2
click at [400, 384] on ul "9am-10am PST: Crypto Currency Office Hour 10am-11am PST: Land Trust & Deed Offi…" at bounding box center [645, 340] width 819 height 93
click at [399, 384] on li "1pm-2pm PST: Nonprofit Office Hour" at bounding box center [657, 380] width 798 height 14
click at [379, 338] on li "11am - 12pm PST: Tax Office Hour" at bounding box center [657, 340] width 798 height 14
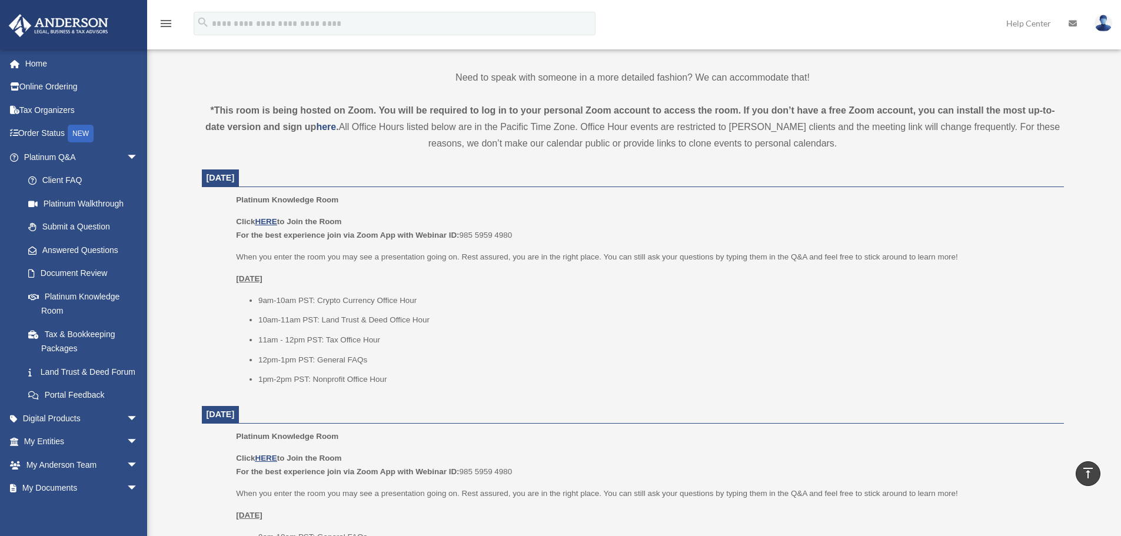
click at [384, 328] on ul "9am-10am PST: Crypto Currency Office Hour 10am-11am PST: Land Trust & Deed Offi…" at bounding box center [645, 340] width 819 height 93
click at [444, 323] on li "10am-11am PST: Land Trust & Deed Office Hour" at bounding box center [657, 320] width 798 height 14
click at [414, 321] on li "10am-11am PST: Land Trust & Deed Office Hour" at bounding box center [657, 320] width 798 height 14
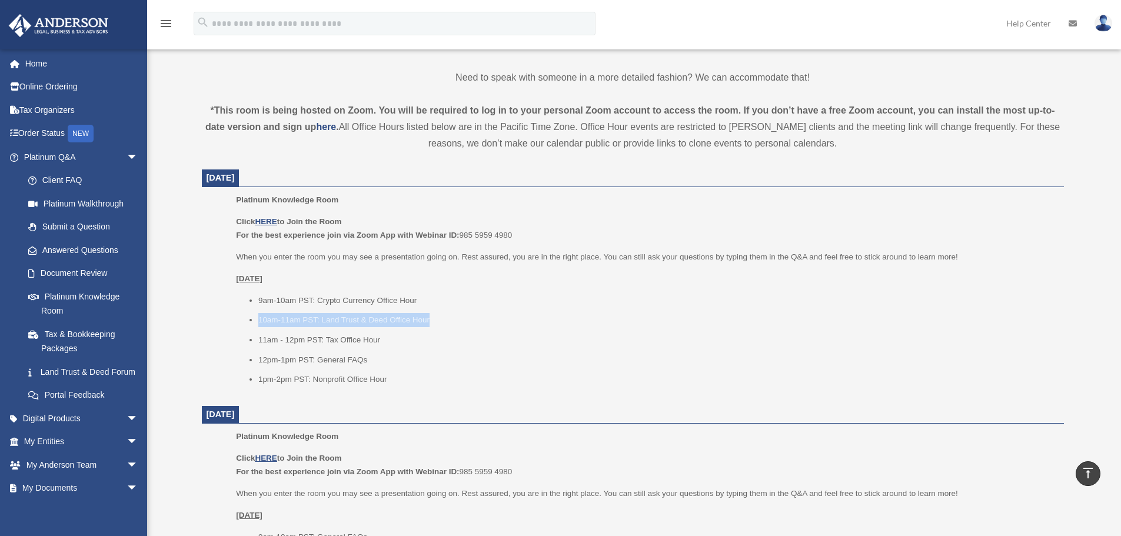
drag, startPoint x: 224, startPoint y: 325, endPoint x: 430, endPoint y: 316, distance: 206.3
click at [429, 316] on ul "Platinum Knowledge Room Click HERE to Join the Room For the best experience joi…" at bounding box center [633, 293] width 846 height 201
click at [430, 316] on li "10am-11am PST: Land Trust & Deed Office Hour" at bounding box center [657, 320] width 798 height 14
click at [436, 316] on li "10am-11am PST: Land Trust & Deed Office Hour" at bounding box center [657, 320] width 798 height 14
click at [434, 326] on li "10am-11am PST: Land Trust & Deed Office Hour" at bounding box center [657, 320] width 798 height 14
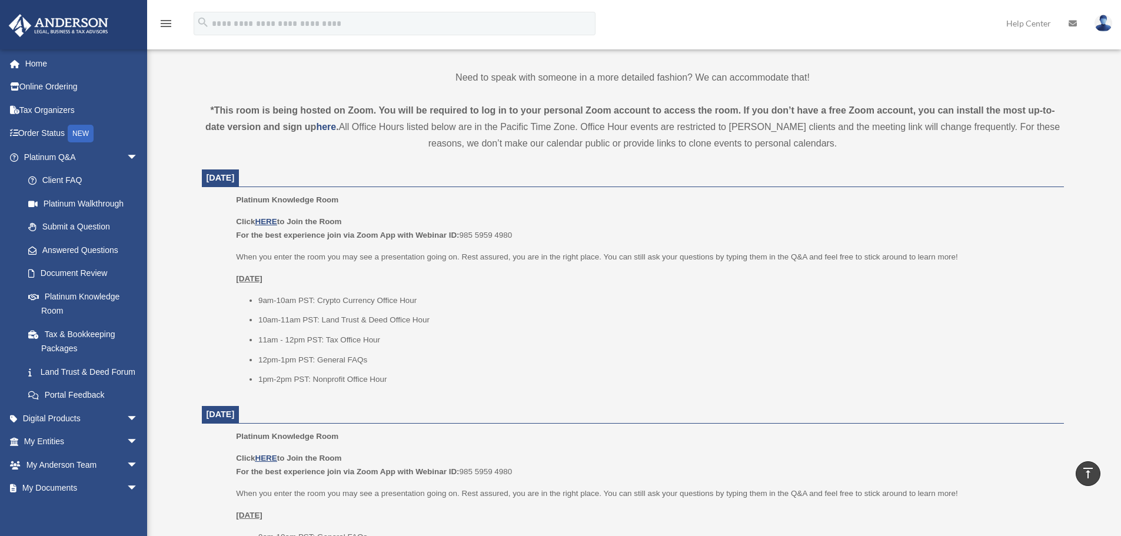
click at [434, 326] on li "10am-11am PST: Land Trust & Deed Office Hour" at bounding box center [657, 320] width 798 height 14
click at [381, 314] on li "10am-11am PST: Land Trust & Deed Office Hour" at bounding box center [657, 320] width 798 height 14
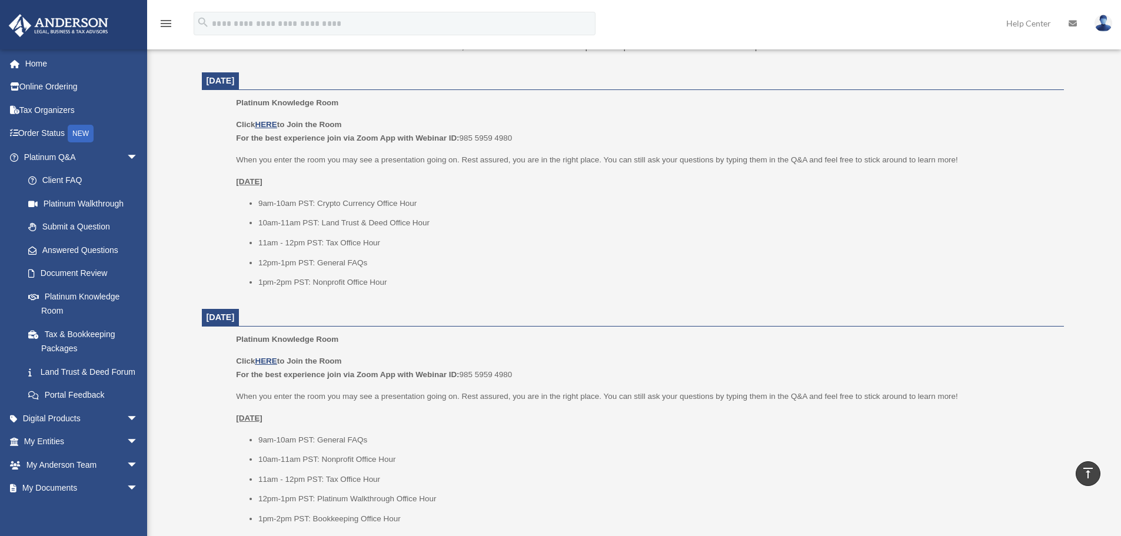
scroll to position [471, 0]
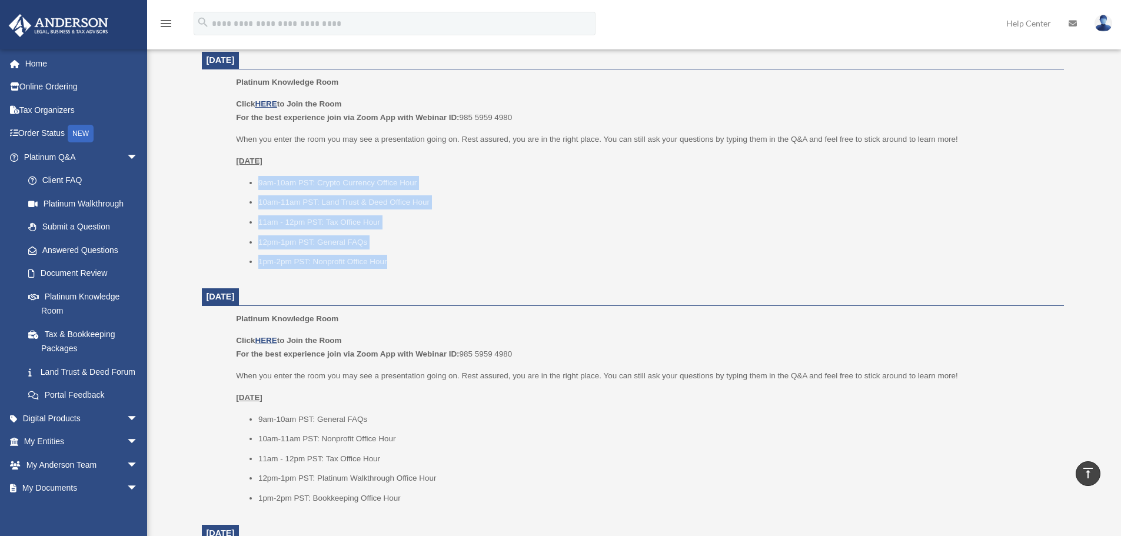
drag, startPoint x: 258, startPoint y: 187, endPoint x: 396, endPoint y: 262, distance: 156.7
click at [396, 262] on ul "9am-10am PST: Crypto Currency Office Hour 10am-11am PST: Land Trust & Deed Offi…" at bounding box center [645, 222] width 819 height 93
click at [396, 262] on li "1pm-2pm PST: Nonprofit Office Hour" at bounding box center [657, 262] width 798 height 14
drag, startPoint x: 402, startPoint y: 262, endPoint x: 255, endPoint y: 184, distance: 165.9
click at [256, 185] on ul "9am-10am PST: Crypto Currency Office Hour 10am-11am PST: Land Trust & Deed Offi…" at bounding box center [645, 222] width 819 height 93
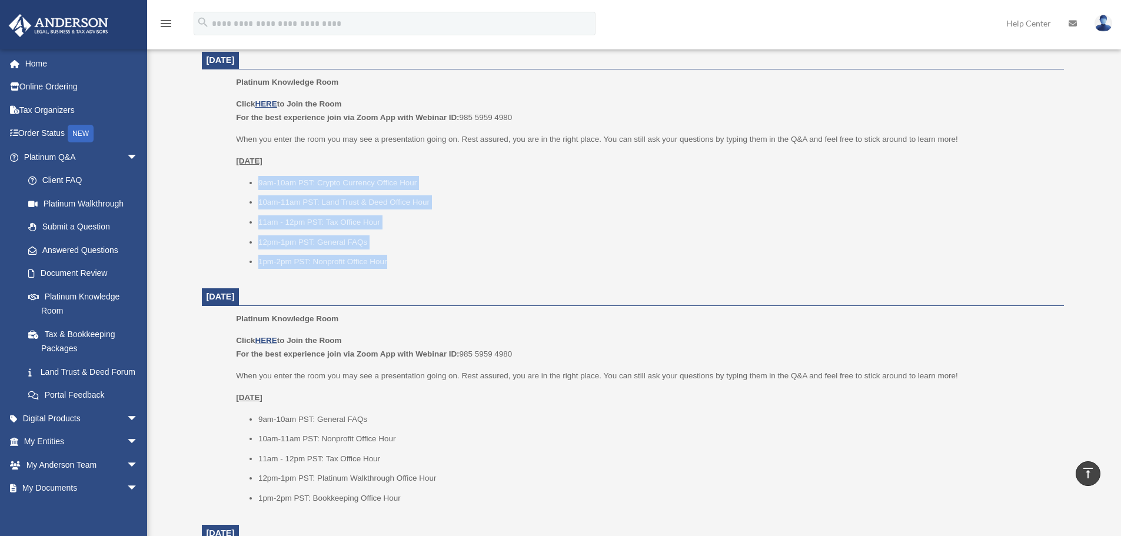
click at [255, 182] on ul "9am-10am PST: Crypto Currency Office Hour 10am-11am PST: Land Trust & Deed Offi…" at bounding box center [645, 222] width 819 height 93
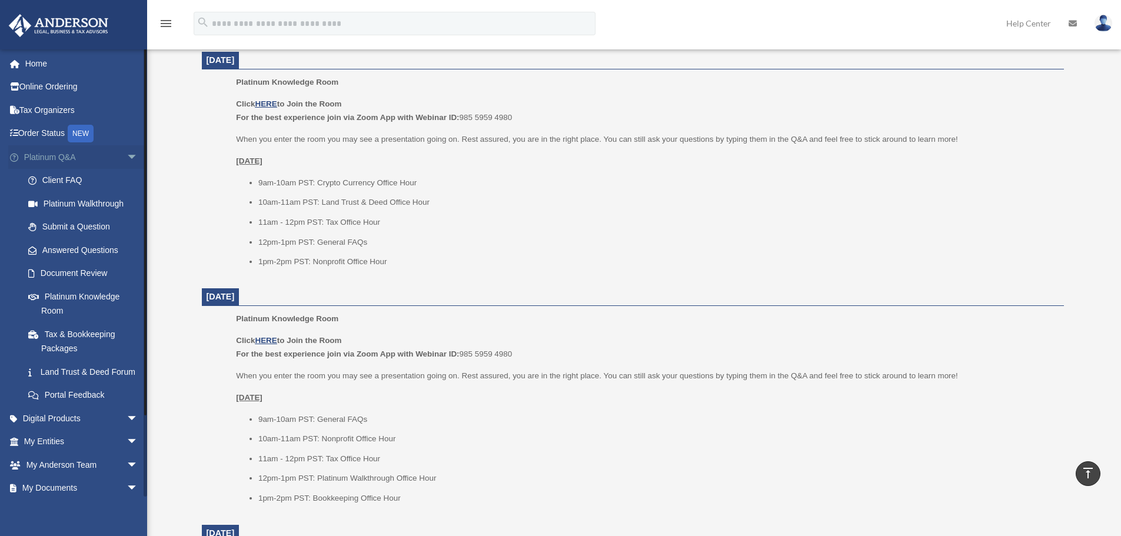
click at [127, 154] on span "arrow_drop_down" at bounding box center [139, 157] width 24 height 24
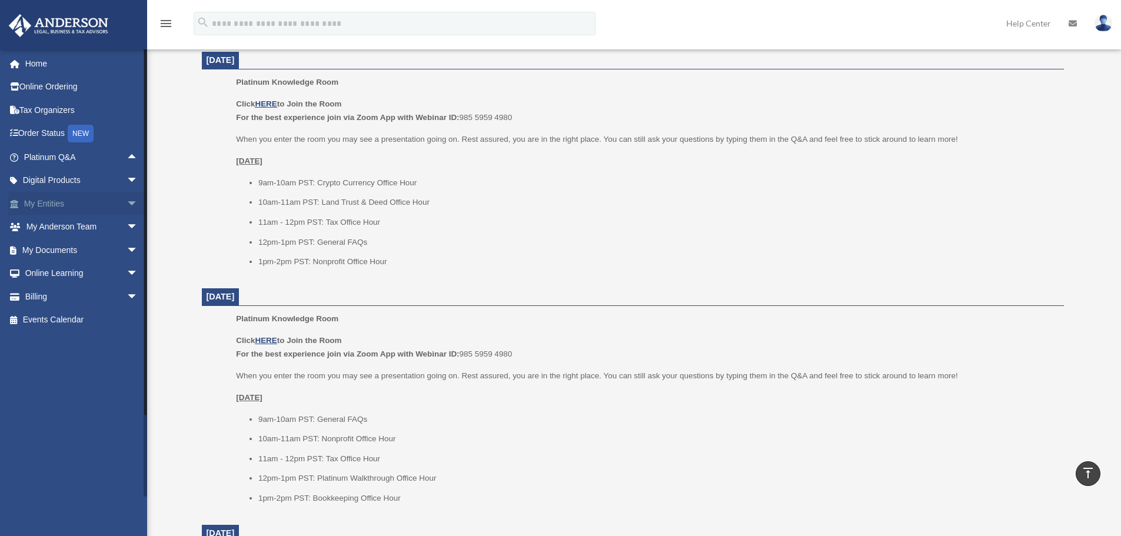
click at [127, 200] on span "arrow_drop_down" at bounding box center [139, 204] width 24 height 24
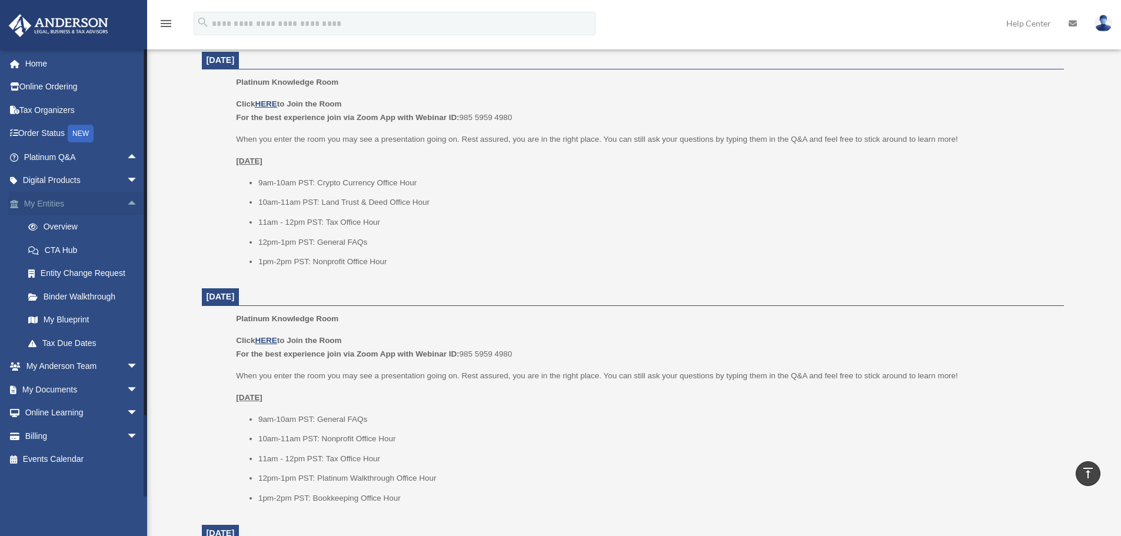
click at [127, 206] on span "arrow_drop_up" at bounding box center [139, 204] width 24 height 24
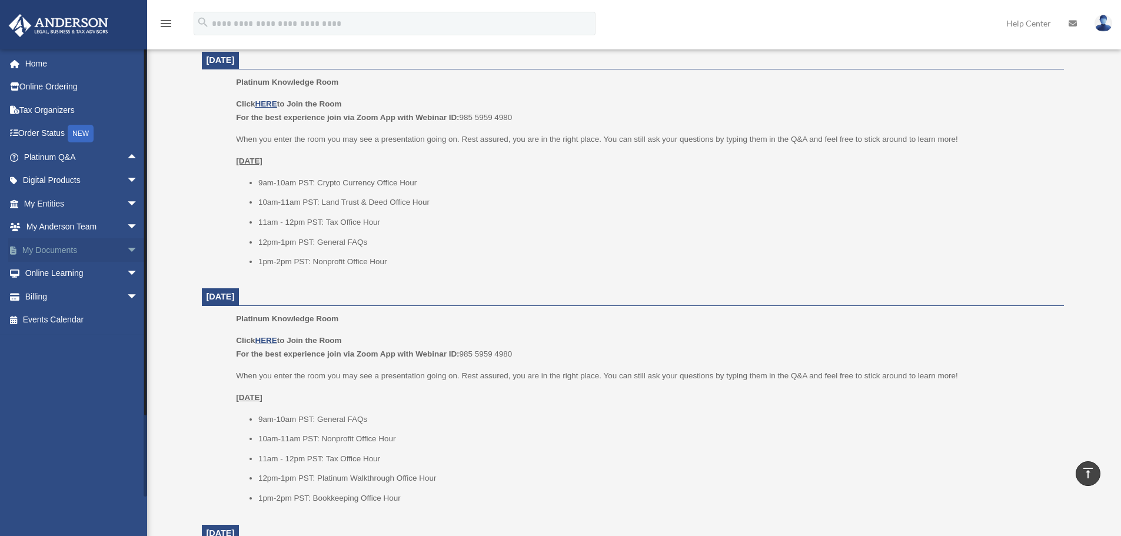
click at [127, 250] on span "arrow_drop_down" at bounding box center [139, 250] width 24 height 24
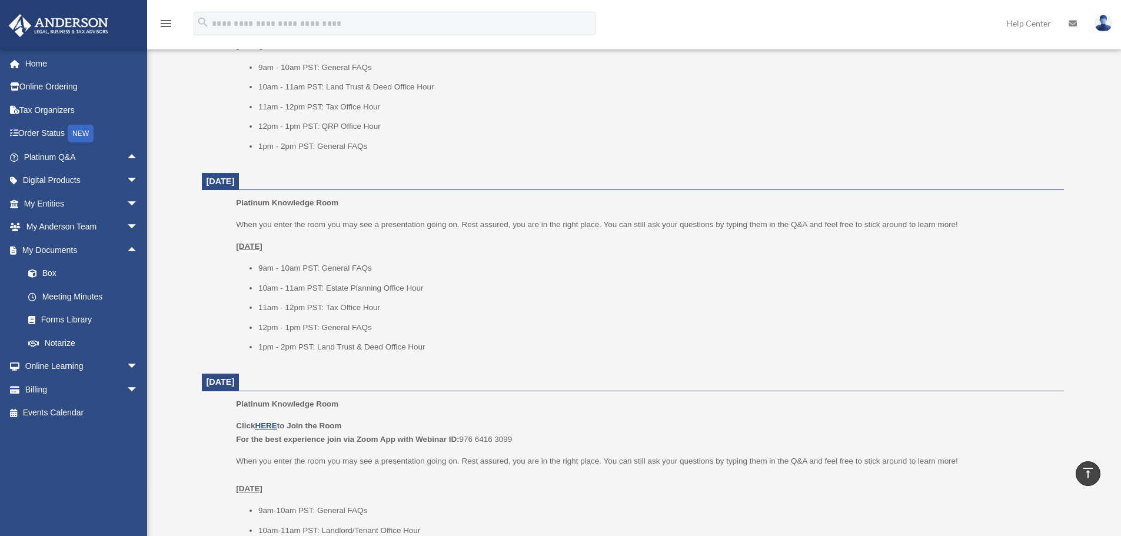
scroll to position [1295, 0]
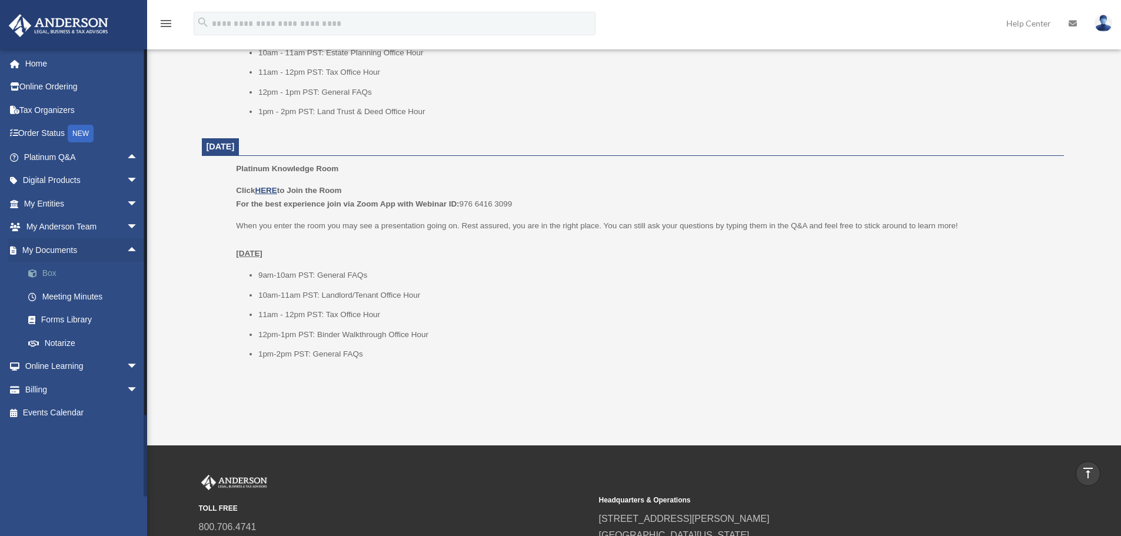
click at [57, 273] on link "Box" at bounding box center [86, 274] width 140 height 24
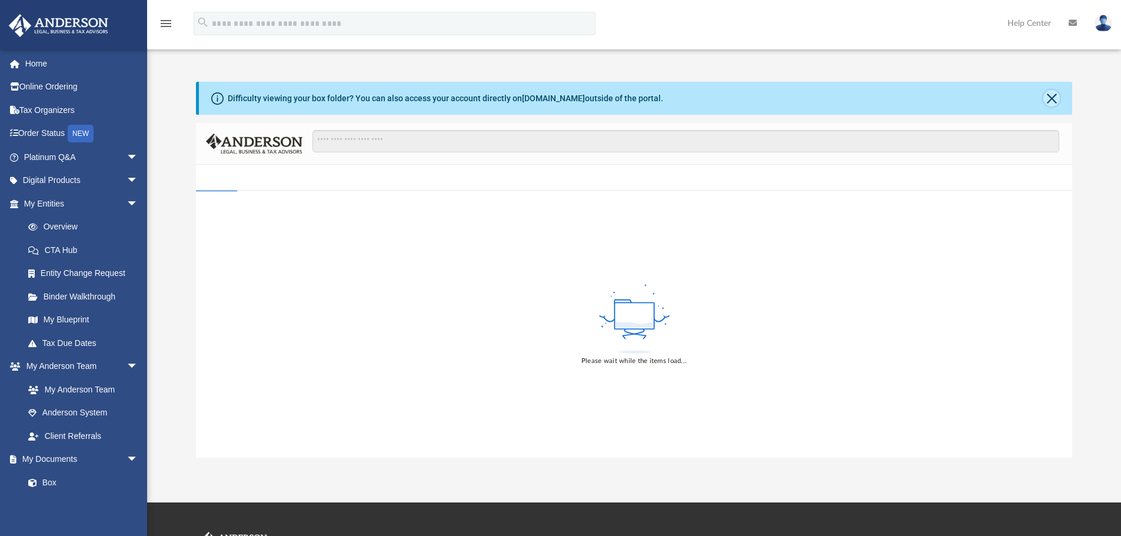
click at [1056, 98] on button "Close" at bounding box center [1052, 98] width 16 height 16
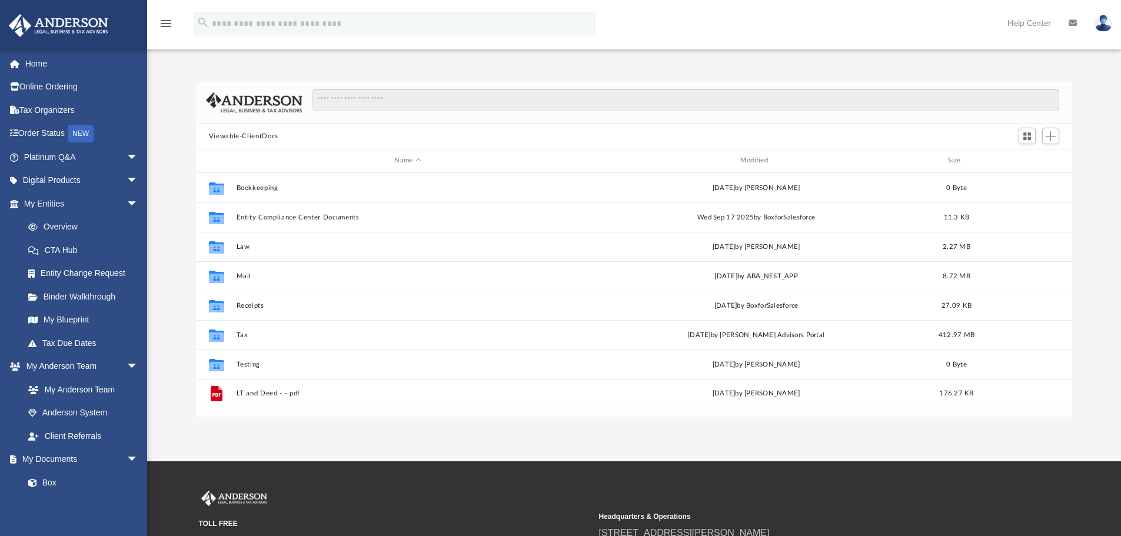
scroll to position [259, 868]
click at [129, 207] on span "arrow_drop_down" at bounding box center [139, 204] width 24 height 24
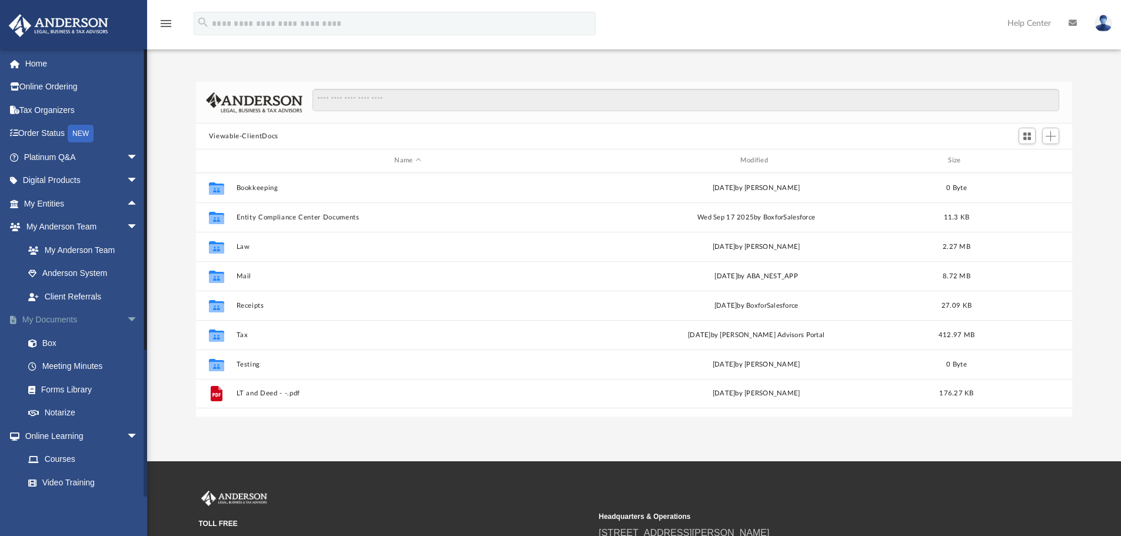
click at [127, 313] on span "arrow_drop_down" at bounding box center [139, 320] width 24 height 24
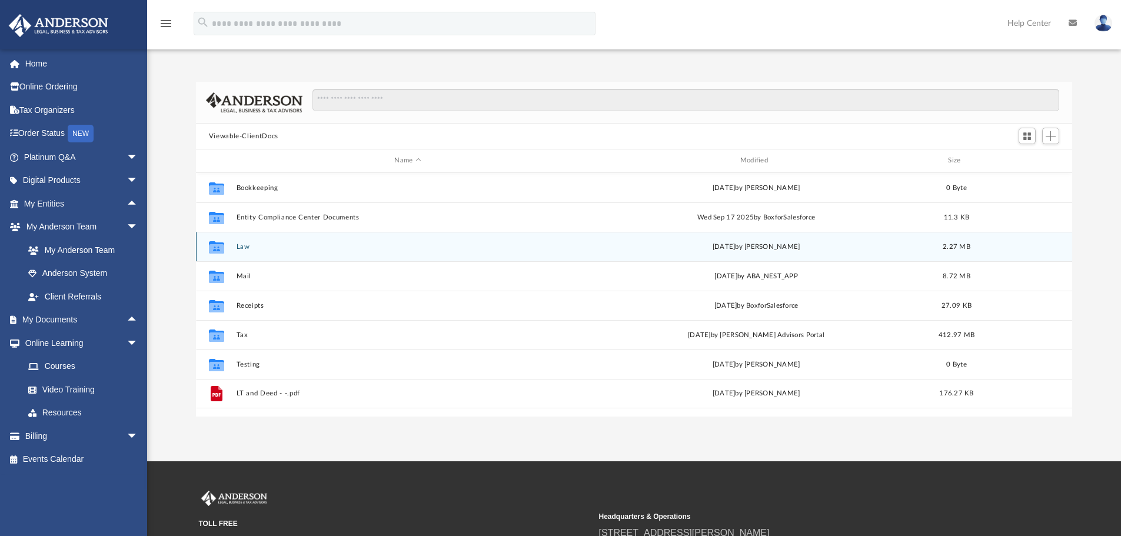
click at [424, 245] on button "Law" at bounding box center [407, 247] width 343 height 8
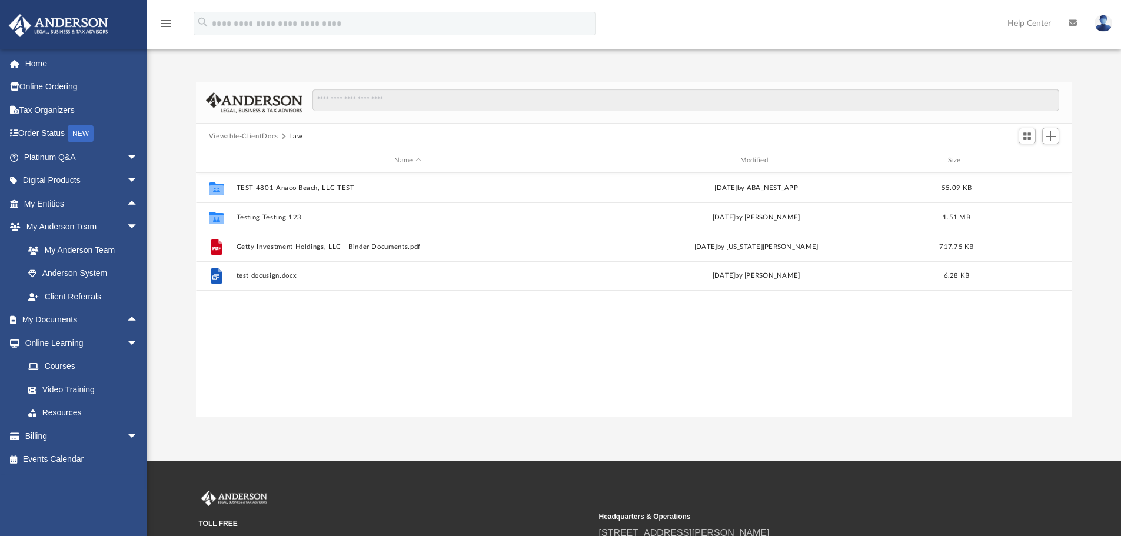
click at [260, 136] on button "Viewable-ClientDocs" at bounding box center [243, 136] width 69 height 11
